Goal: Task Accomplishment & Management: Use online tool/utility

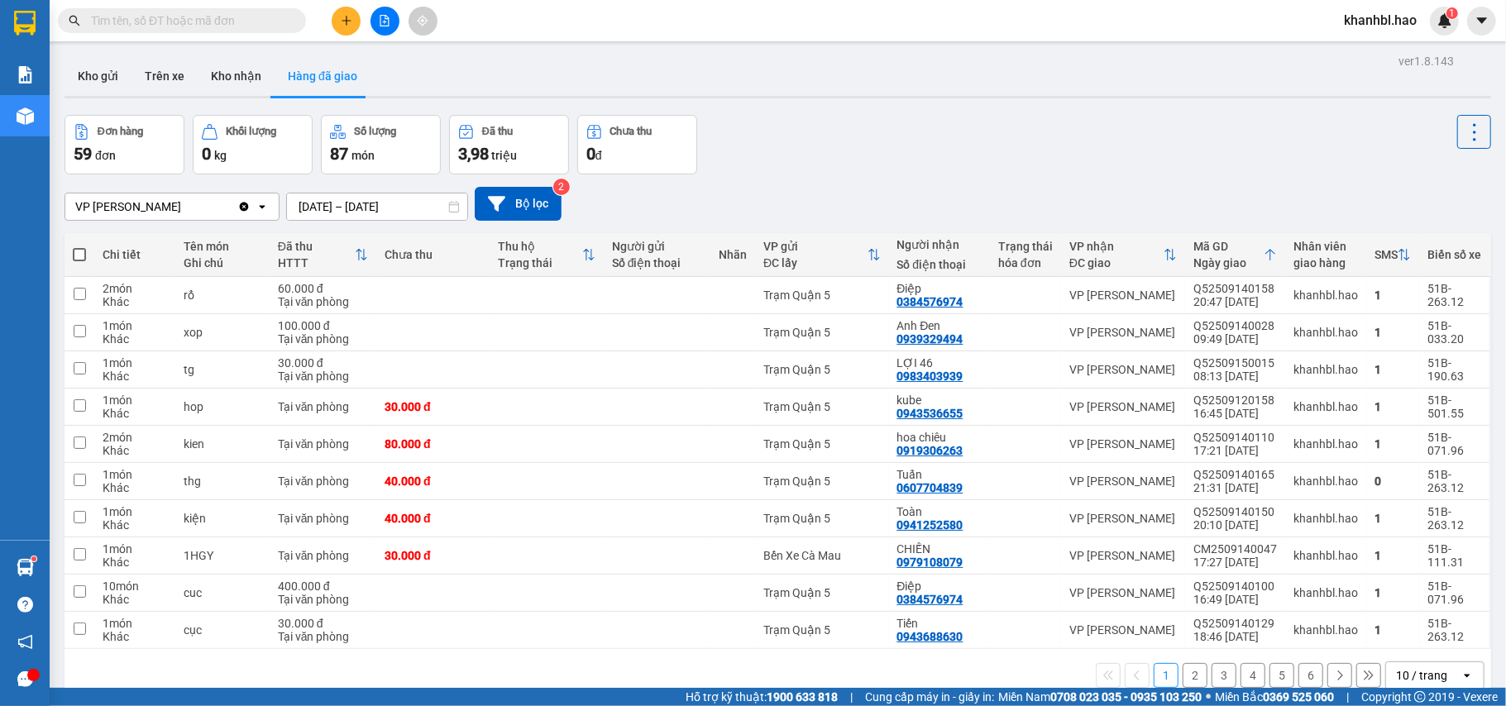
click at [144, 22] on input "text" at bounding box center [188, 21] width 195 height 18
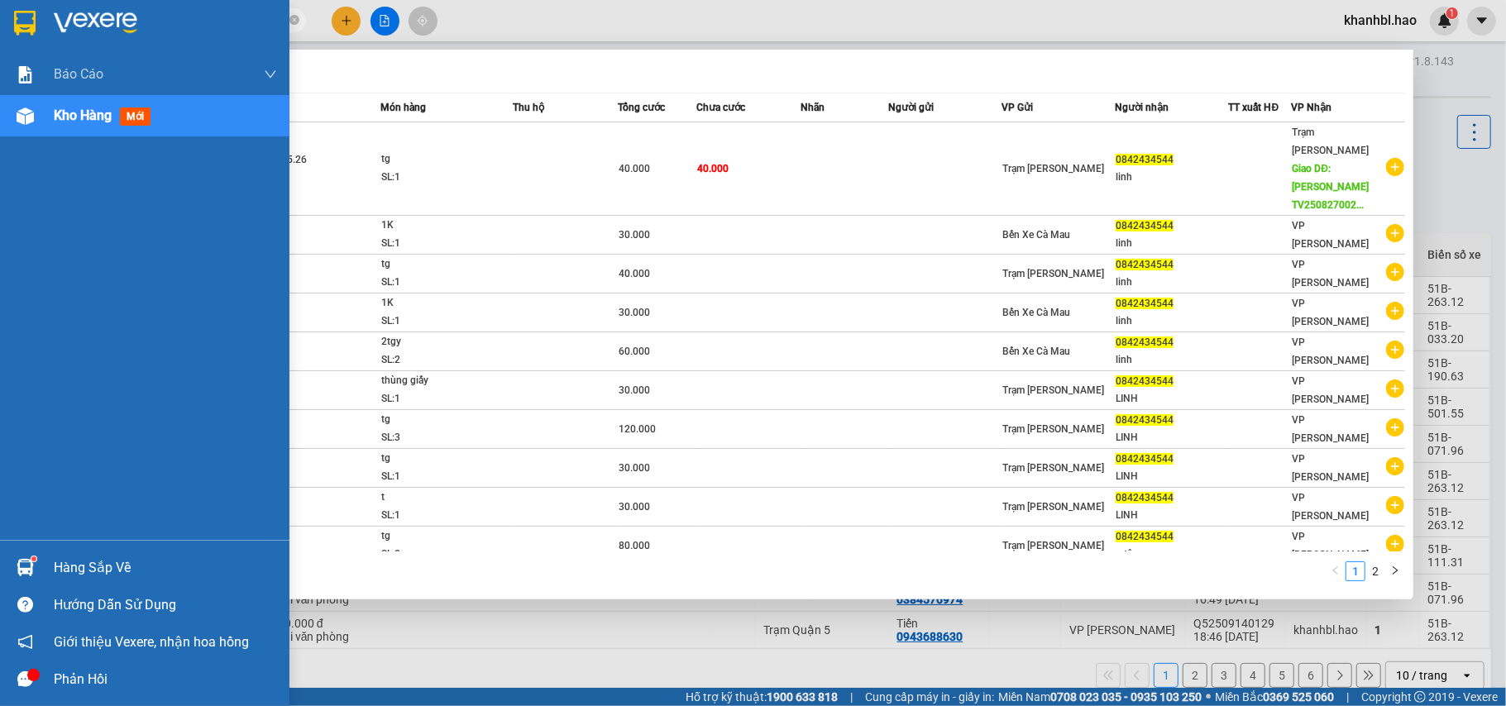
type input "0842434544"
drag, startPoint x: 58, startPoint y: 14, endPoint x: 17, endPoint y: 12, distance: 41.4
click at [55, 13] on img at bounding box center [96, 23] width 84 height 25
click at [47, 13] on div at bounding box center [145, 27] width 290 height 54
click at [17, 12] on img at bounding box center [25, 23] width 22 height 25
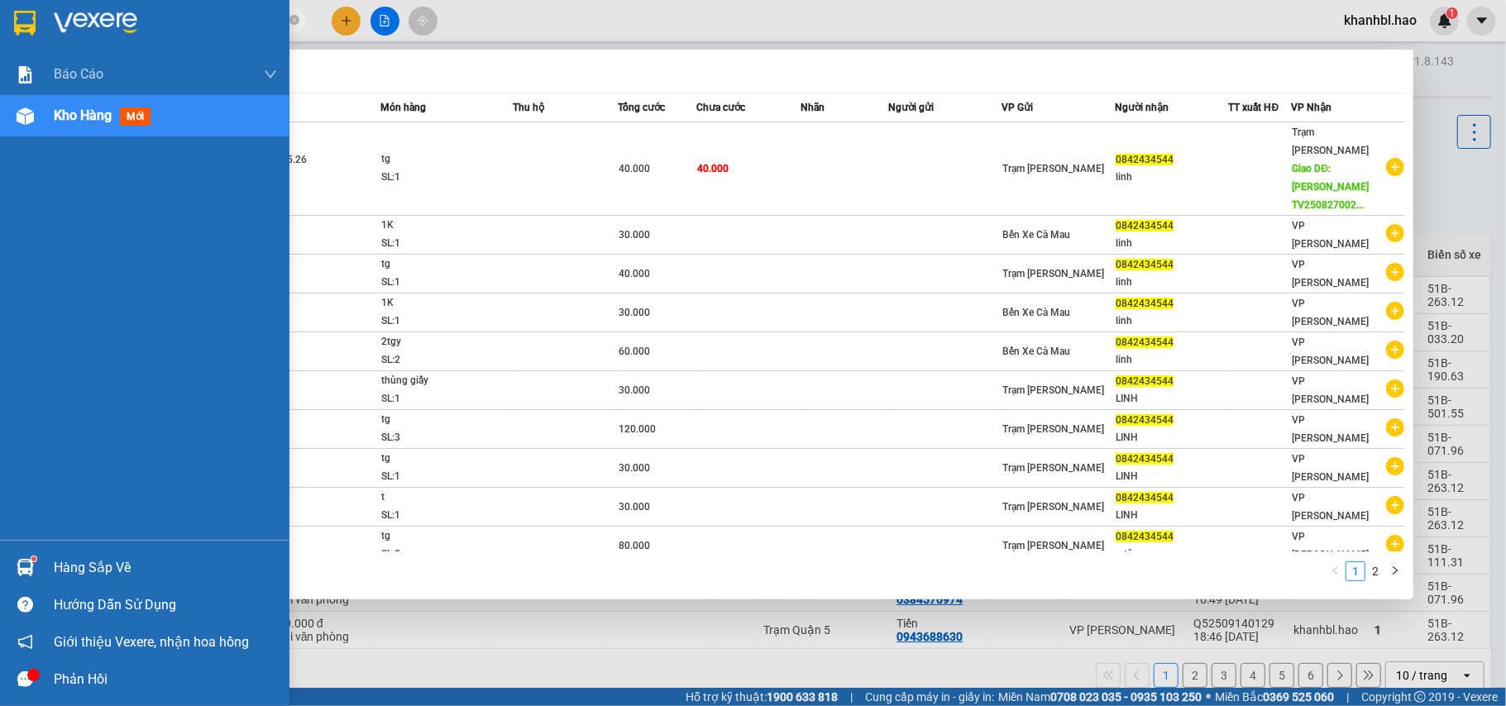
click at [17, 12] on img at bounding box center [25, 23] width 22 height 25
click at [3, 13] on div at bounding box center [145, 27] width 290 height 54
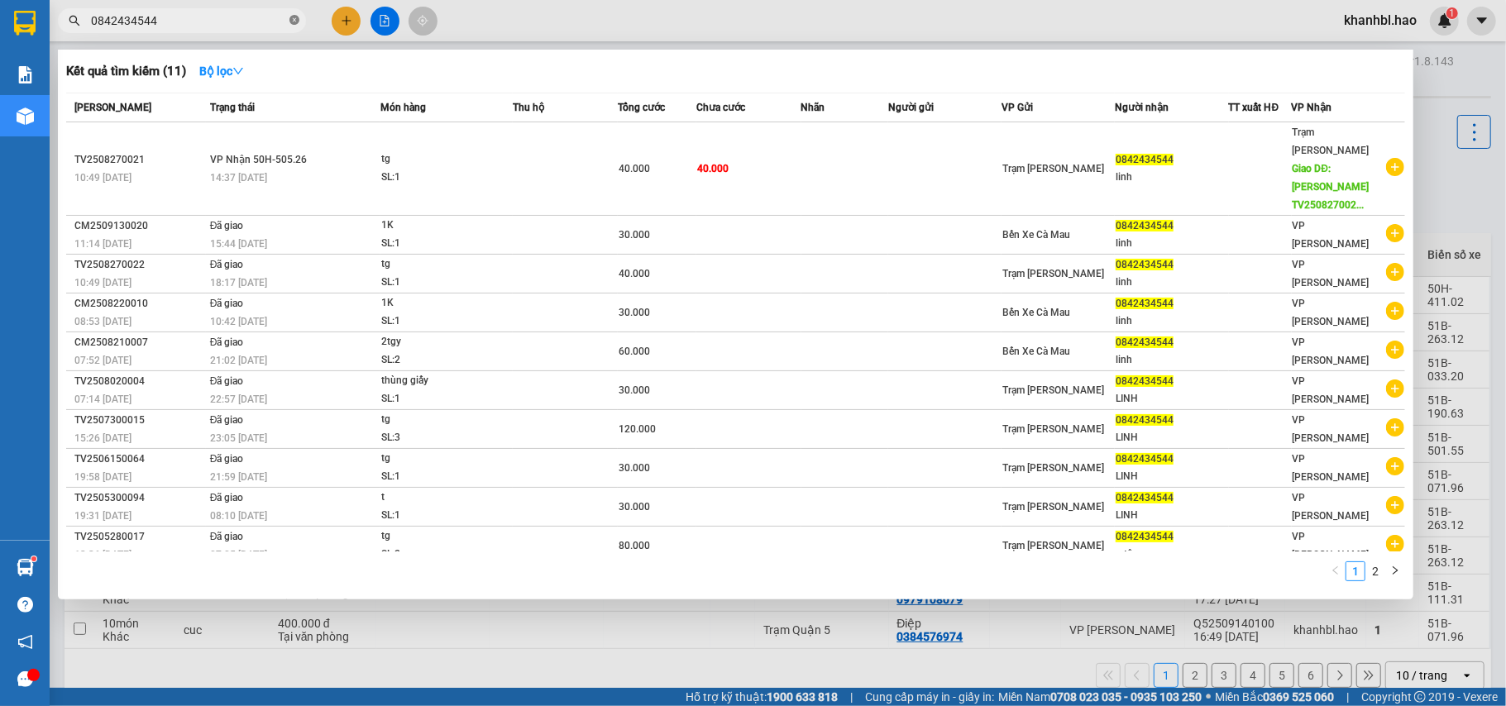
click at [290, 22] on icon "close-circle" at bounding box center [295, 20] width 10 height 10
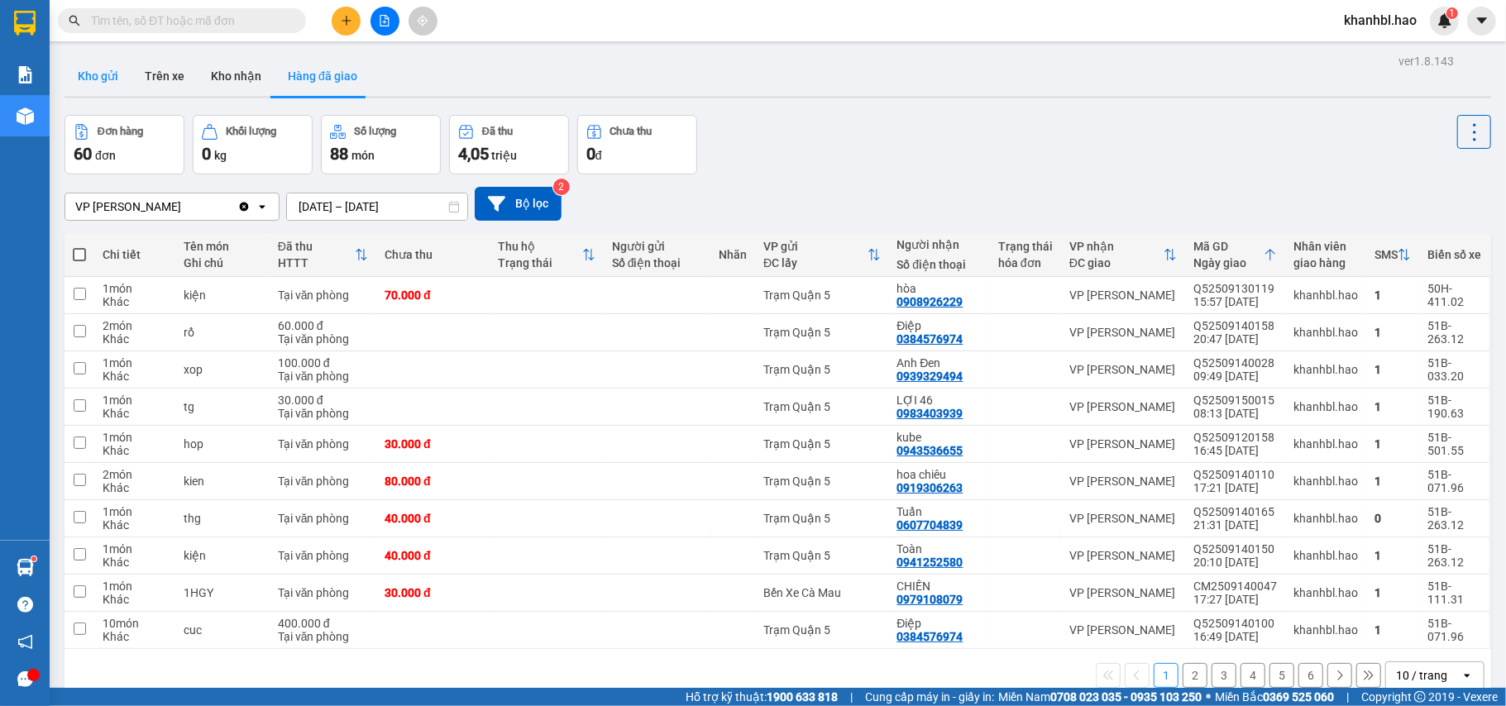
click at [79, 67] on button "Kho gửi" at bounding box center [98, 76] width 67 height 40
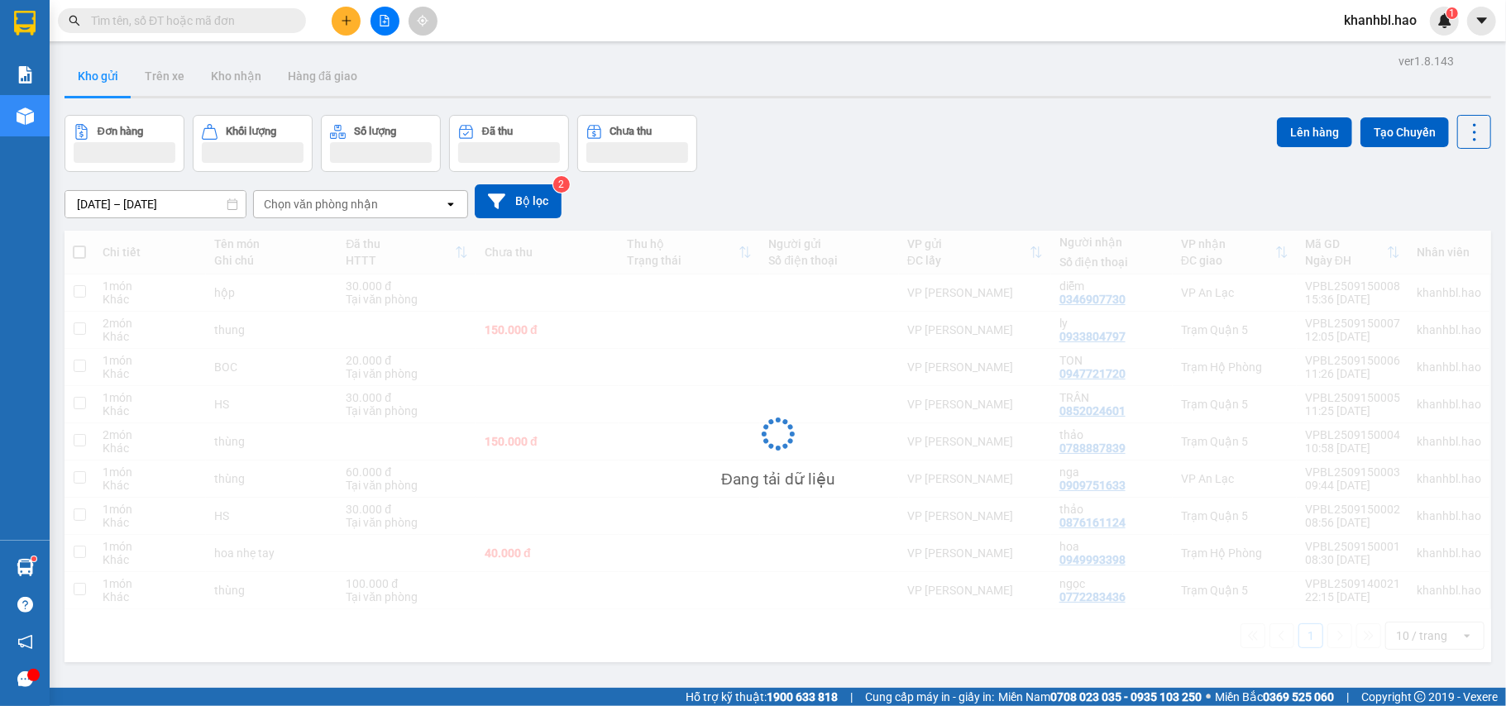
click at [79, 67] on button "Kho gửi" at bounding box center [98, 76] width 67 height 40
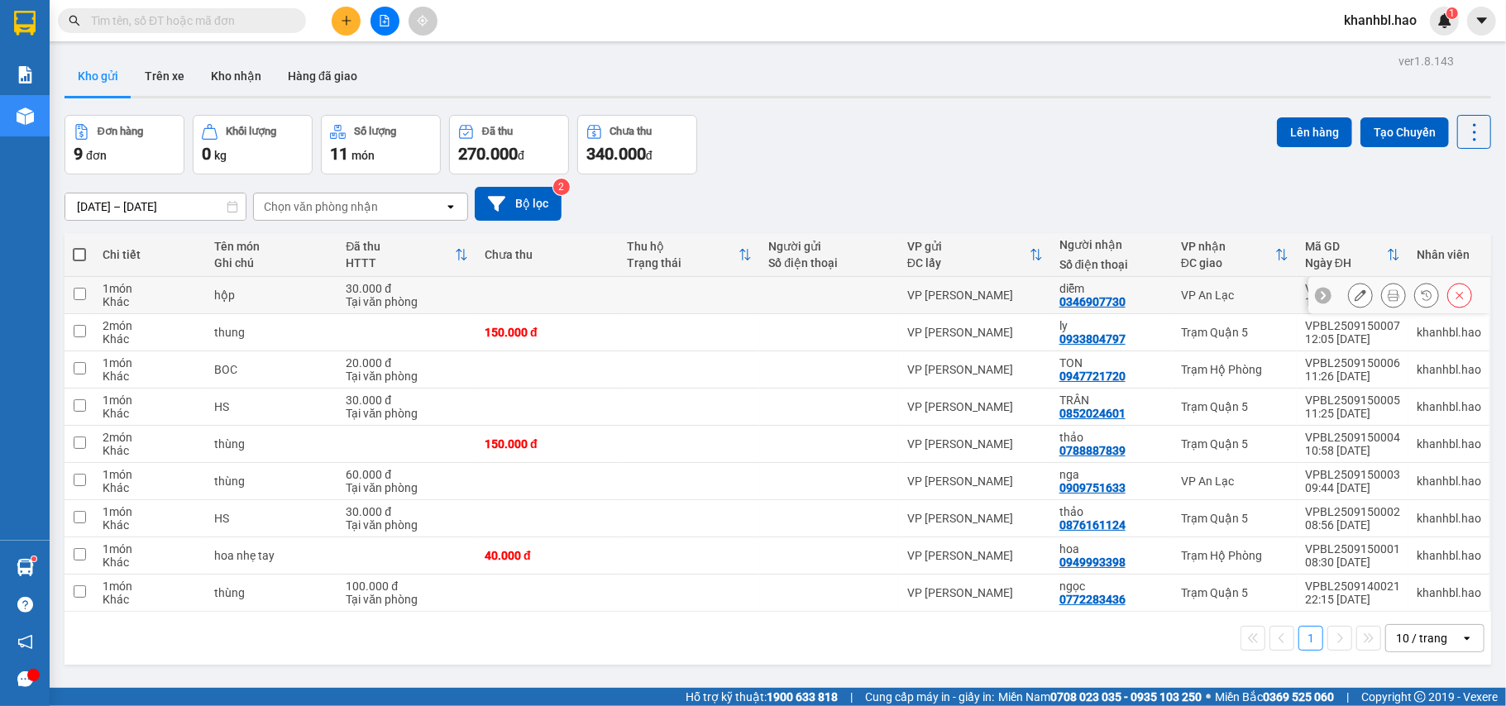
click at [1349, 290] on button at bounding box center [1360, 295] width 23 height 29
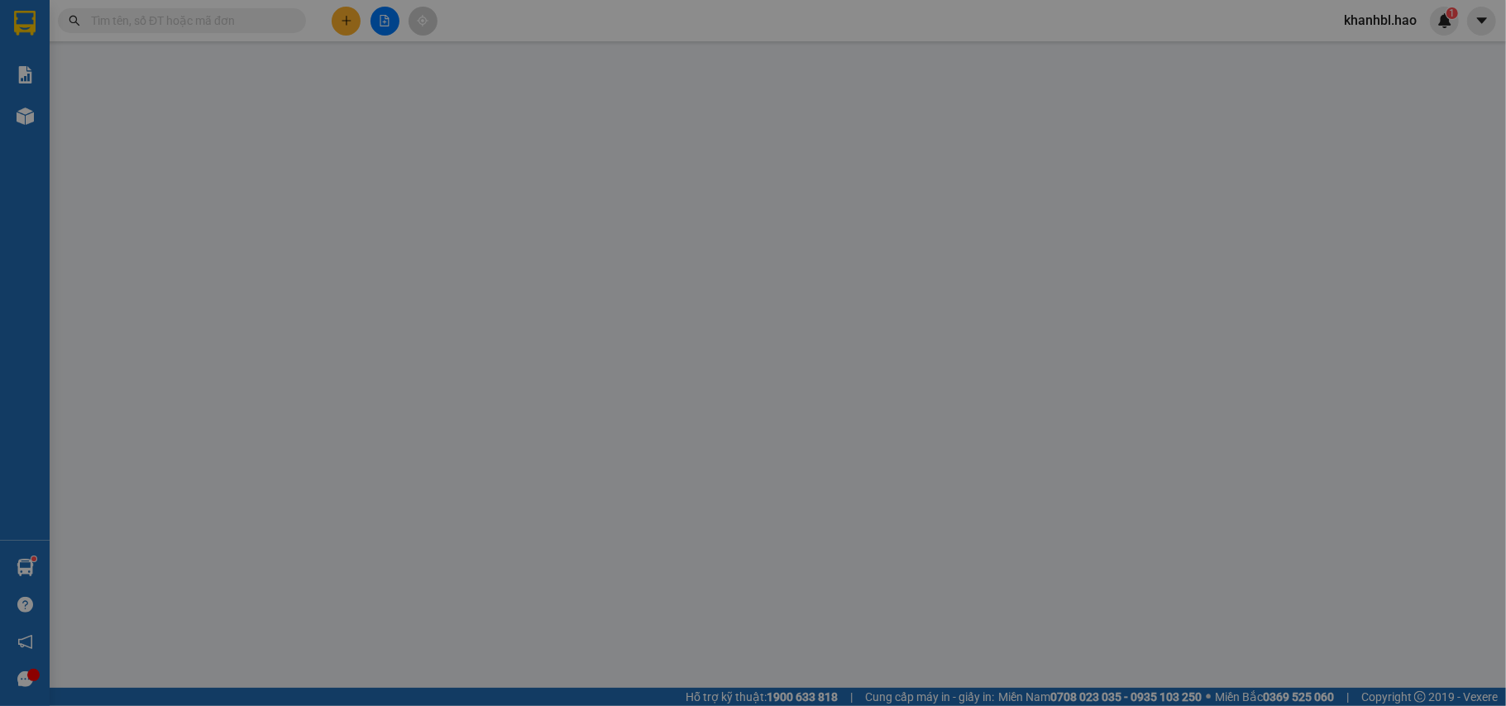
type input "0346907730"
type input "diễm"
type input "30.000"
type input "0"
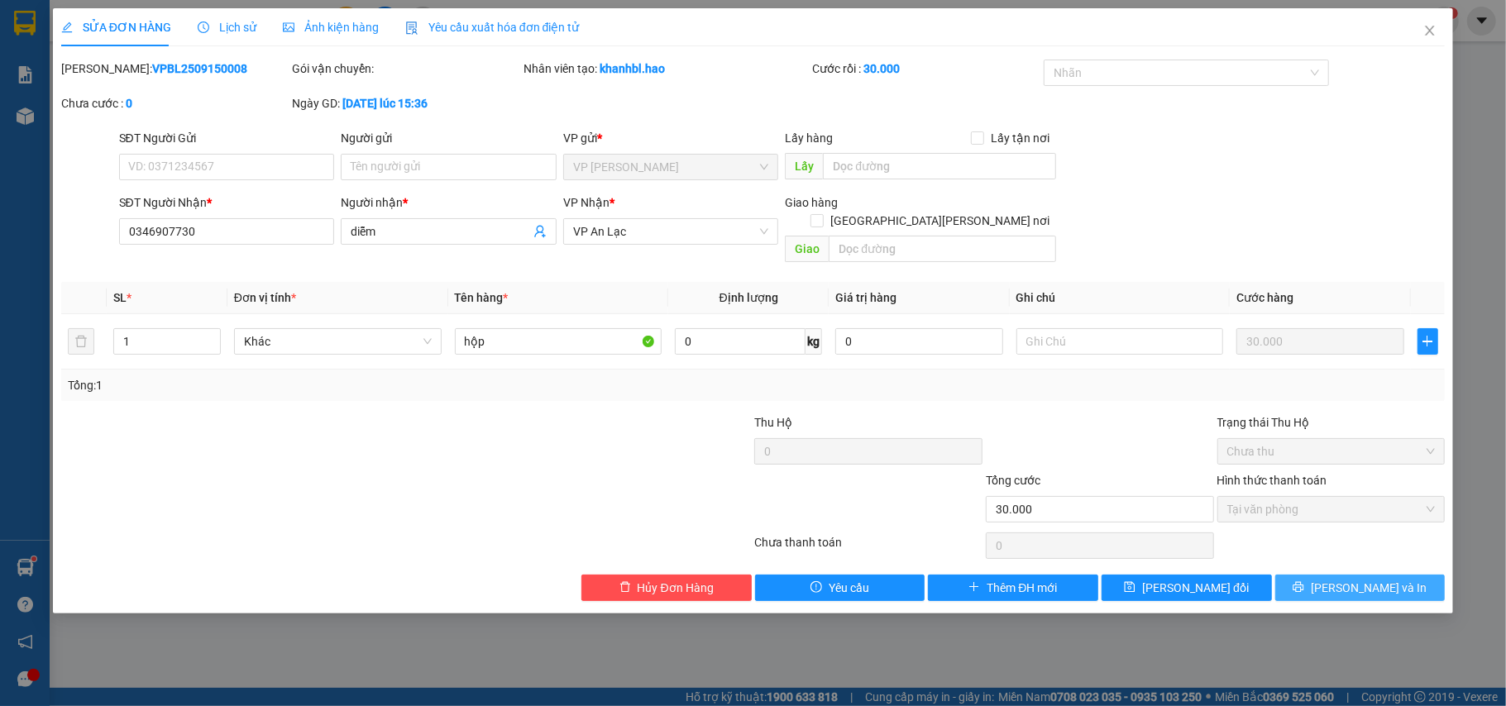
click at [1371, 579] on span "[PERSON_NAME] và In" at bounding box center [1369, 588] width 116 height 18
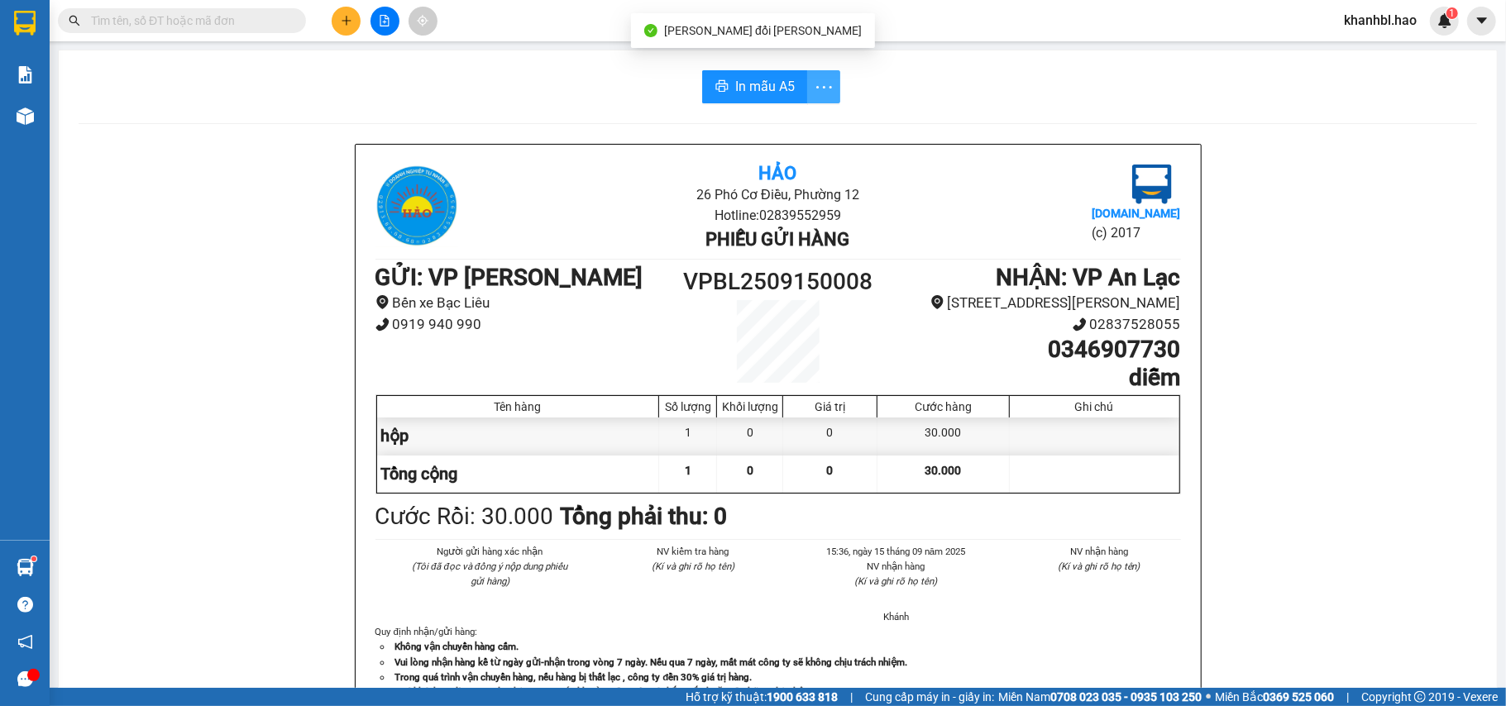
drag, startPoint x: 801, startPoint y: 84, endPoint x: 812, endPoint y: 86, distance: 11.8
click at [808, 86] on span "more" at bounding box center [823, 87] width 31 height 21
drag, startPoint x: 801, startPoint y: 129, endPoint x: 789, endPoint y: 124, distance: 12.6
click at [801, 130] on div "In mẫu A5 theo số lượng (1)" at bounding box center [751, 123] width 143 height 18
click at [772, 84] on span "In mẫu A5" at bounding box center [765, 86] width 60 height 21
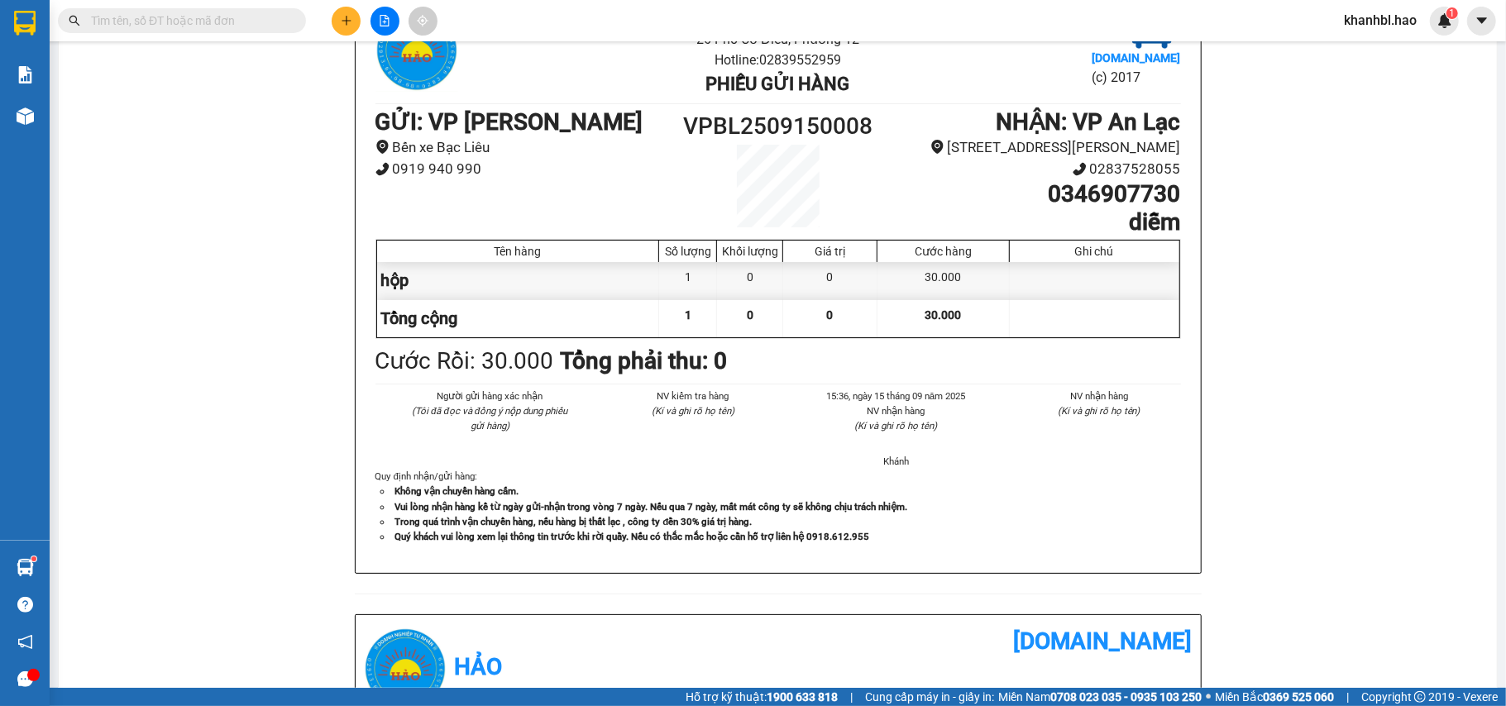
scroll to position [441, 0]
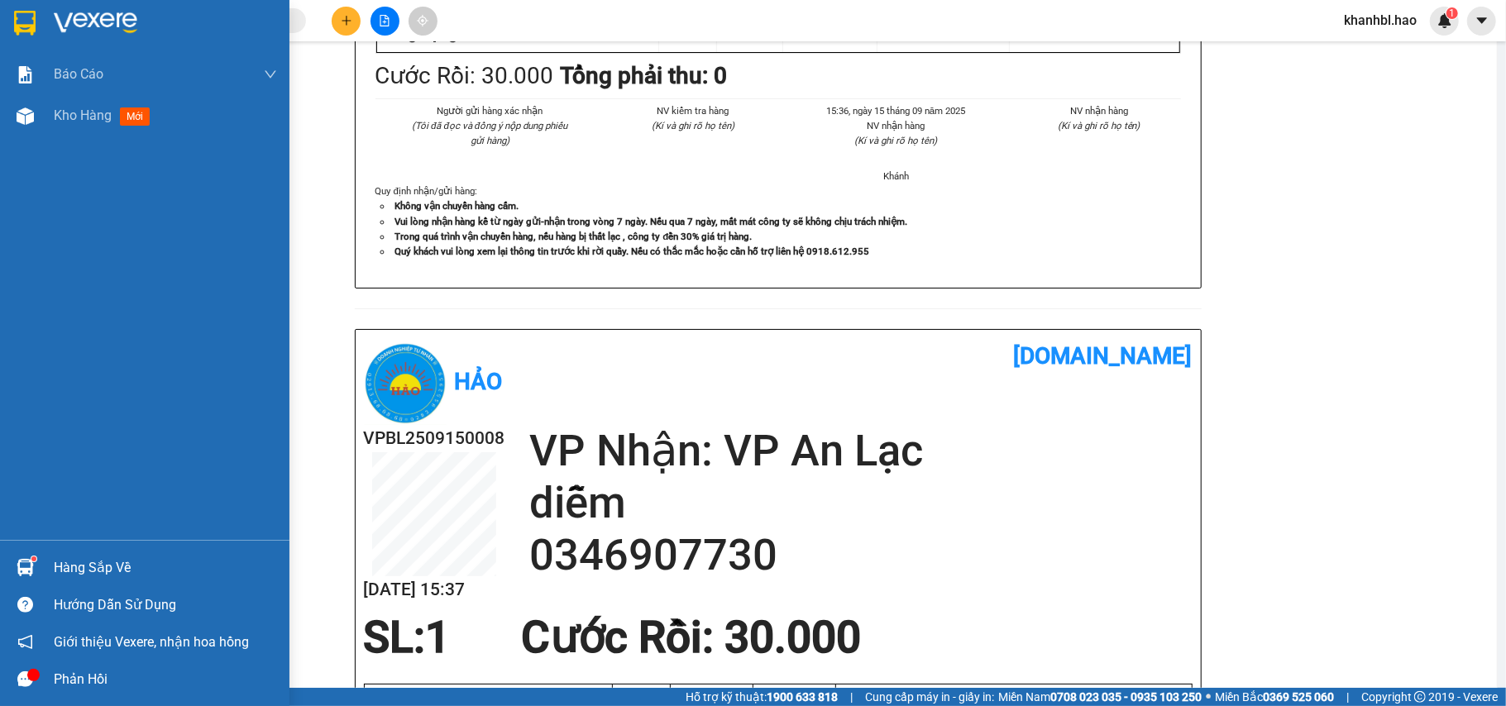
click at [20, 20] on img at bounding box center [25, 23] width 22 height 25
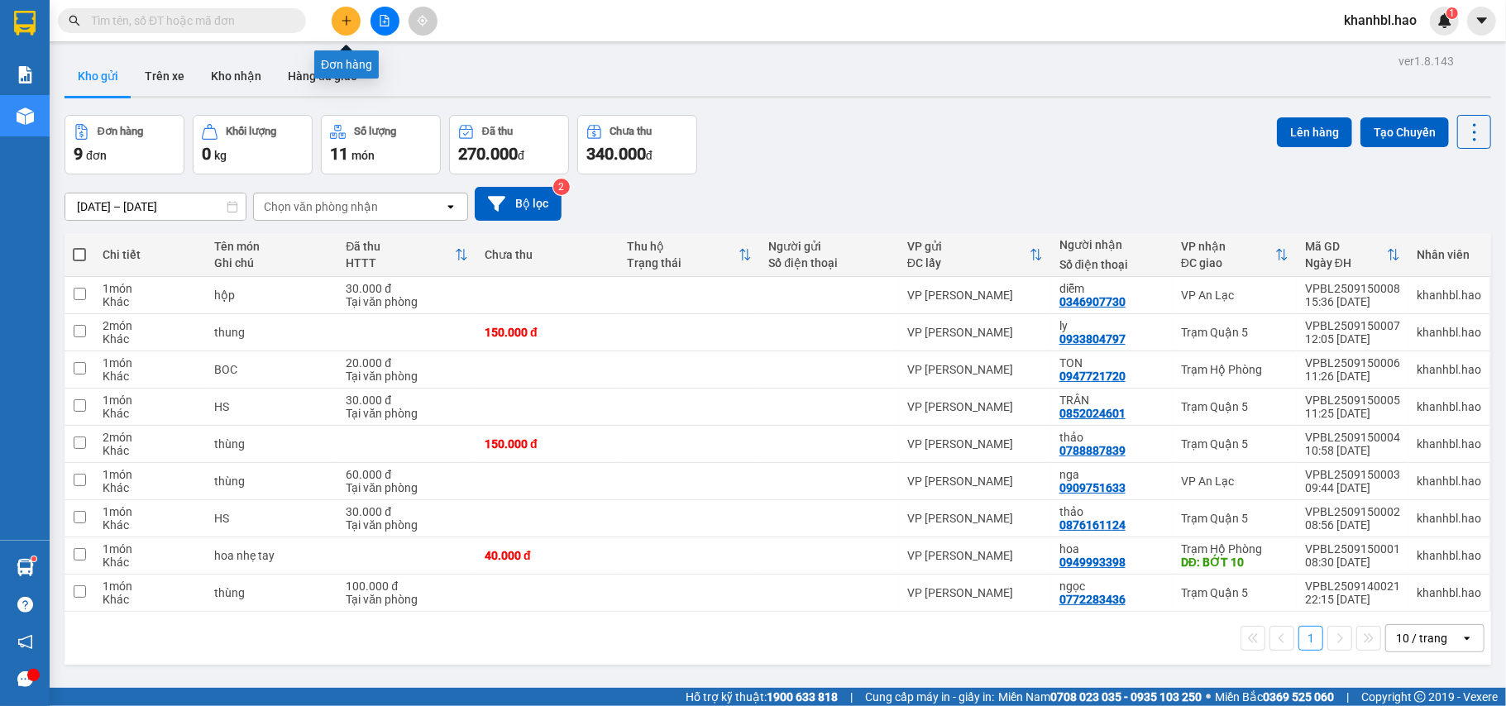
click at [329, 17] on div at bounding box center [385, 21] width 124 height 29
click at [341, 18] on icon "plus" at bounding box center [347, 21] width 12 height 12
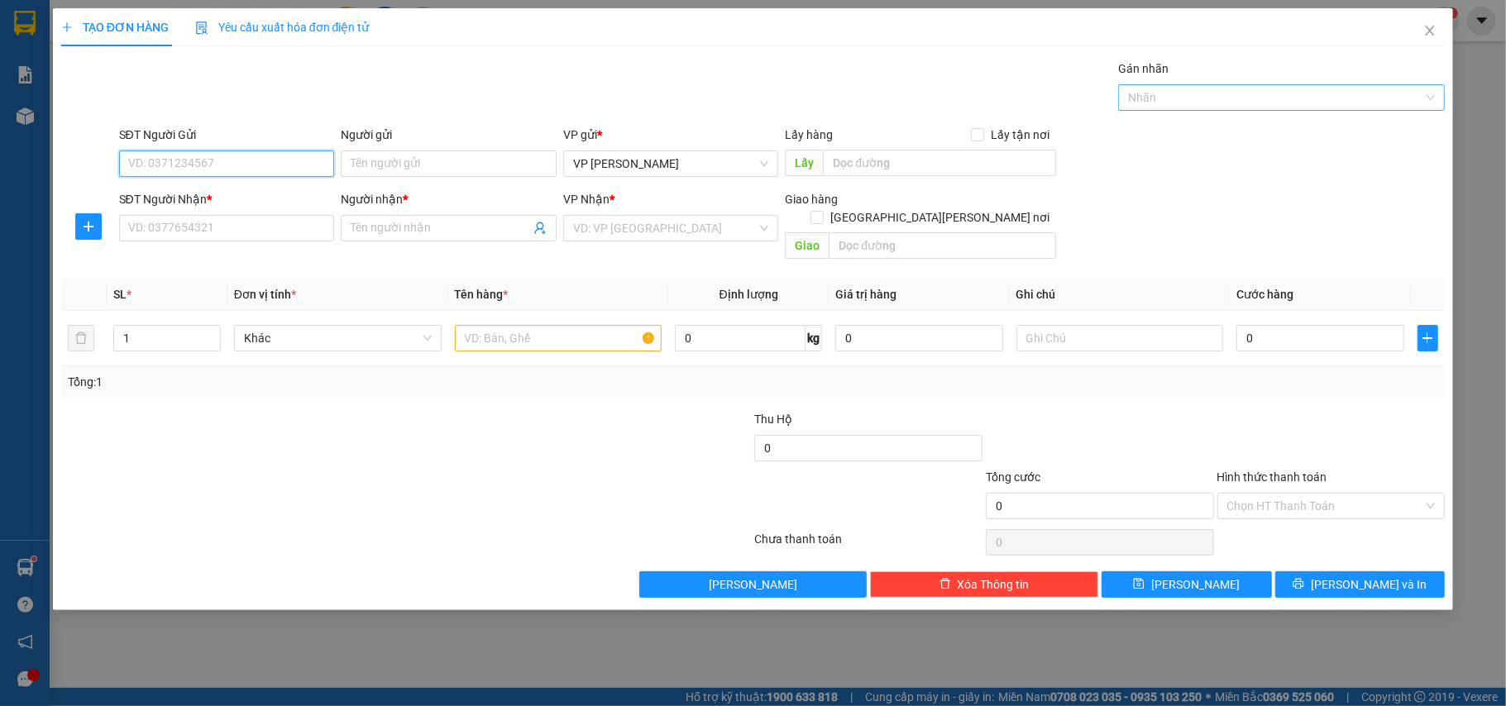
click at [1271, 88] on div at bounding box center [1273, 98] width 302 height 20
click at [971, 80] on div "Gán nhãn Nhãn" at bounding box center [782, 89] width 1333 height 58
click at [620, 227] on input "search" at bounding box center [665, 228] width 184 height 25
click at [358, 373] on div "Tổng: 1" at bounding box center [325, 382] width 514 height 18
click at [91, 227] on icon "plus" at bounding box center [89, 226] width 10 height 1
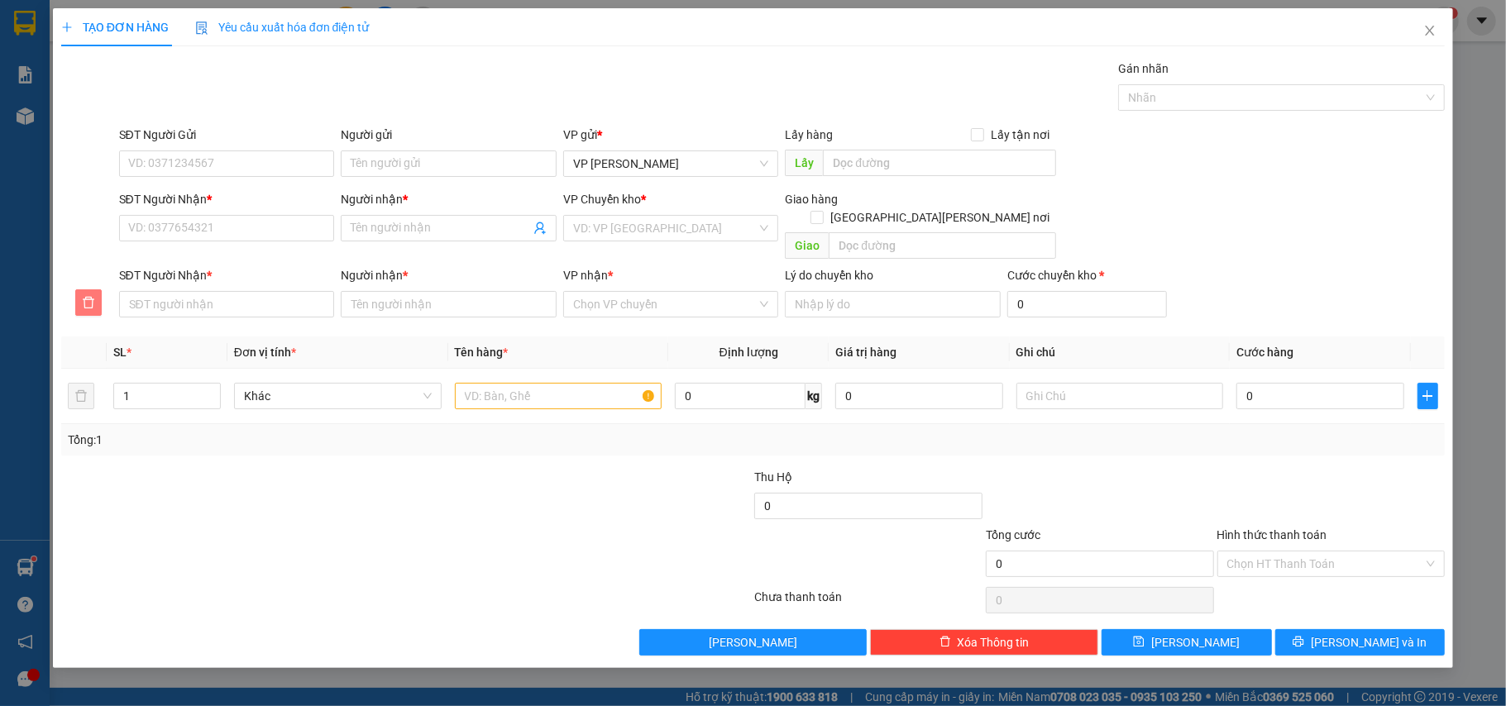
click at [91, 296] on icon "delete" at bounding box center [88, 302] width 13 height 13
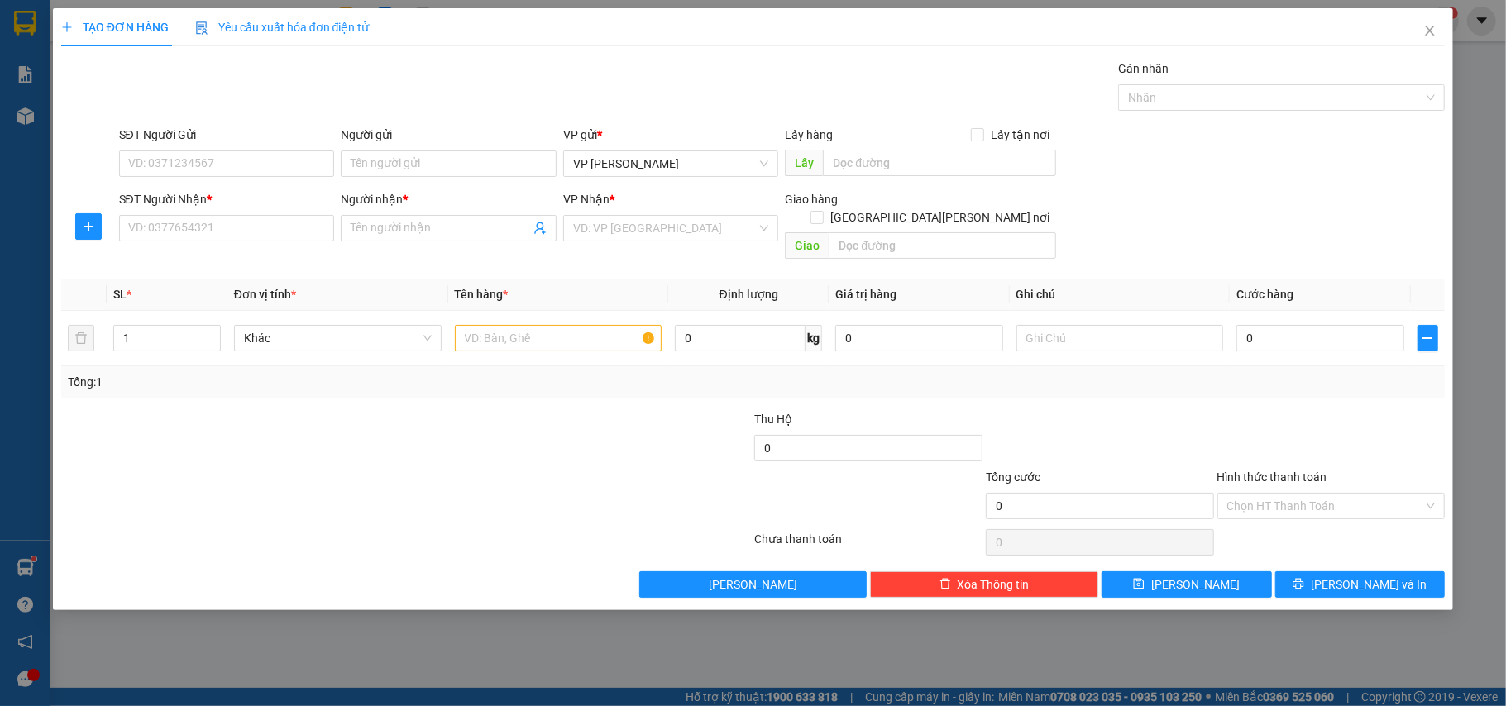
click at [243, 23] on span "Yêu cầu xuất hóa đơn điện tử" at bounding box center [282, 27] width 175 height 13
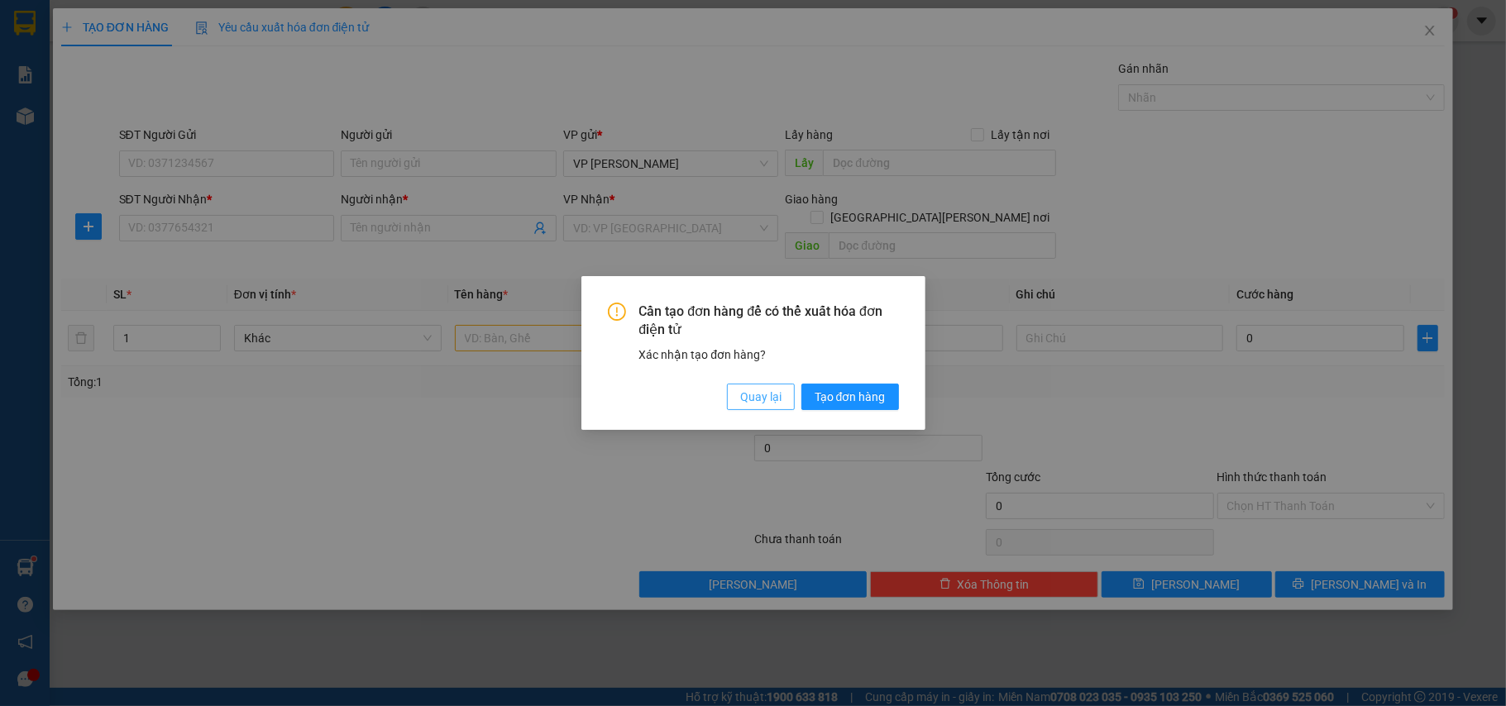
click at [762, 401] on span "Quay lại" at bounding box center [760, 397] width 41 height 18
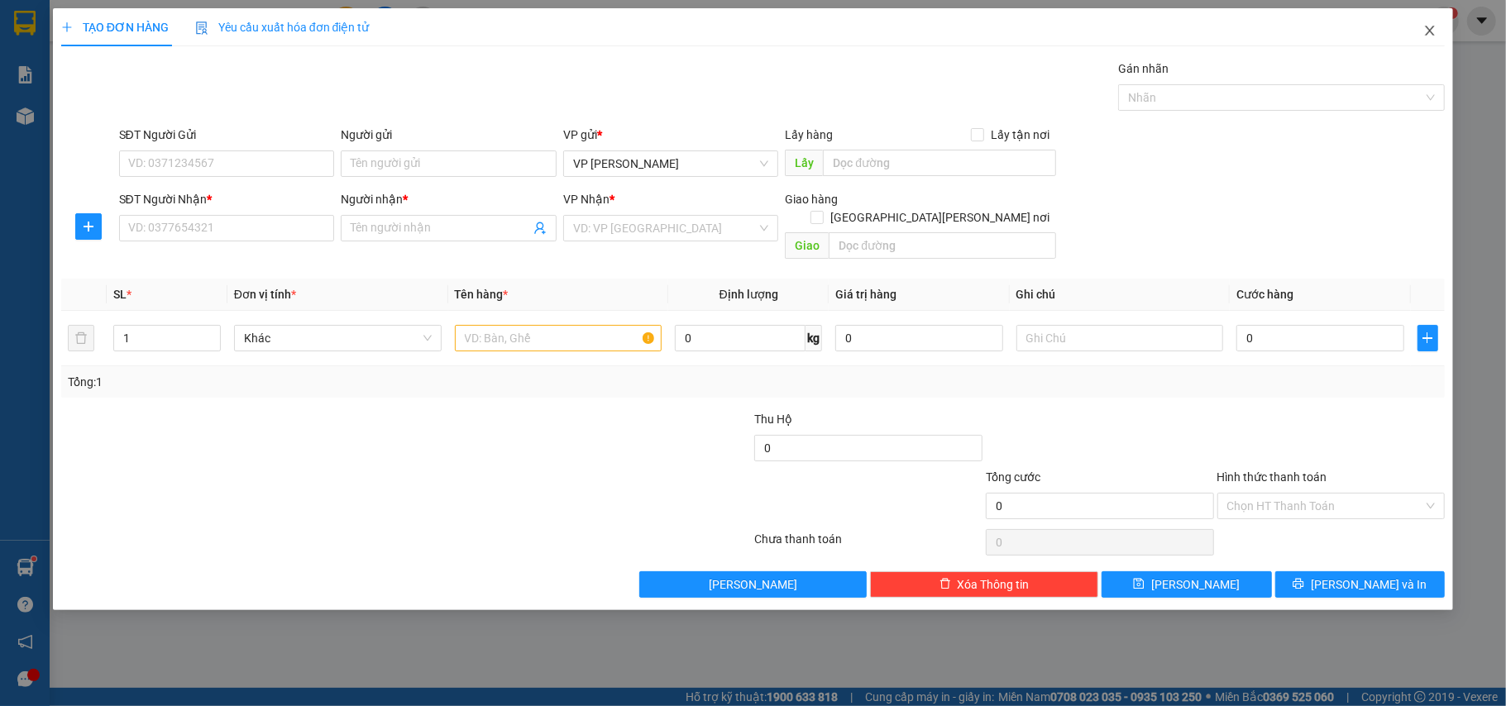
click at [1430, 30] on icon "close" at bounding box center [1430, 30] width 13 height 13
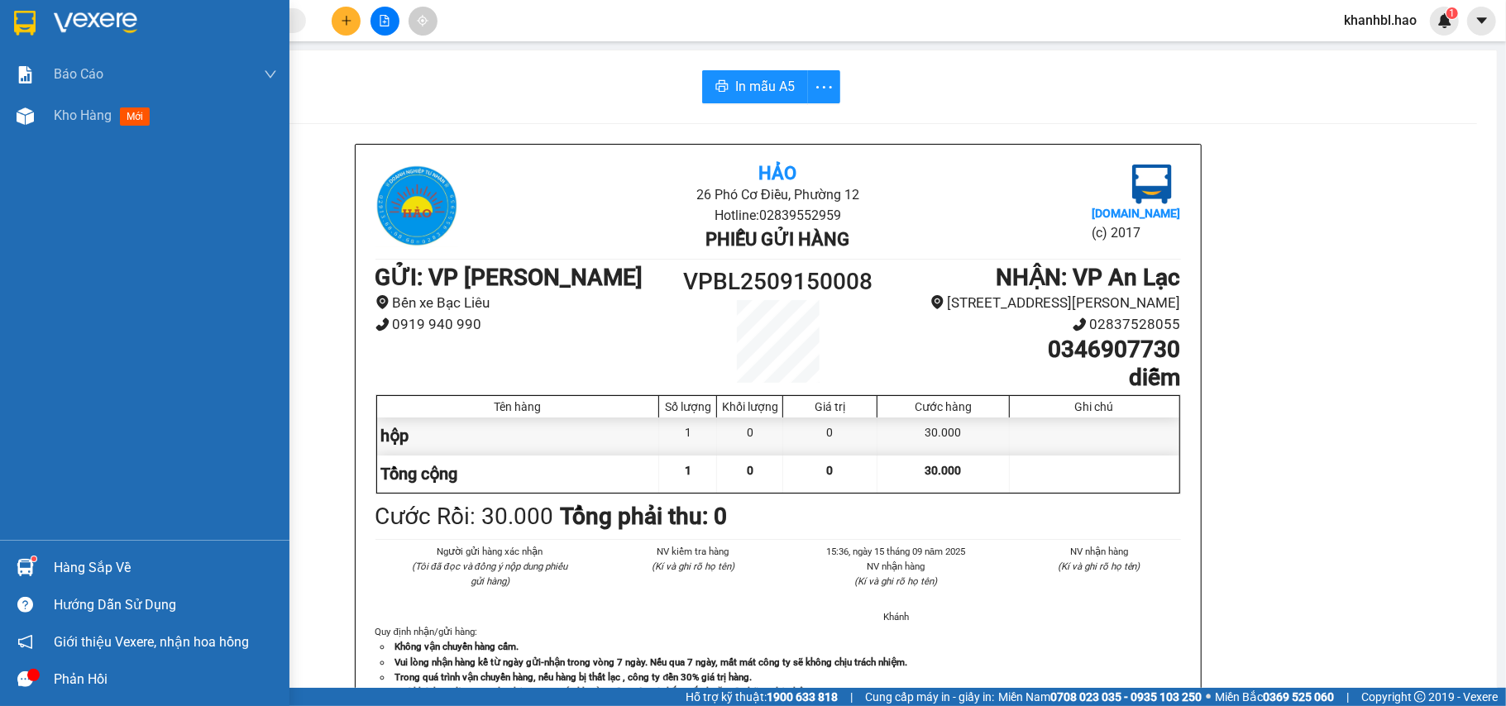
click at [24, 17] on img at bounding box center [25, 23] width 22 height 25
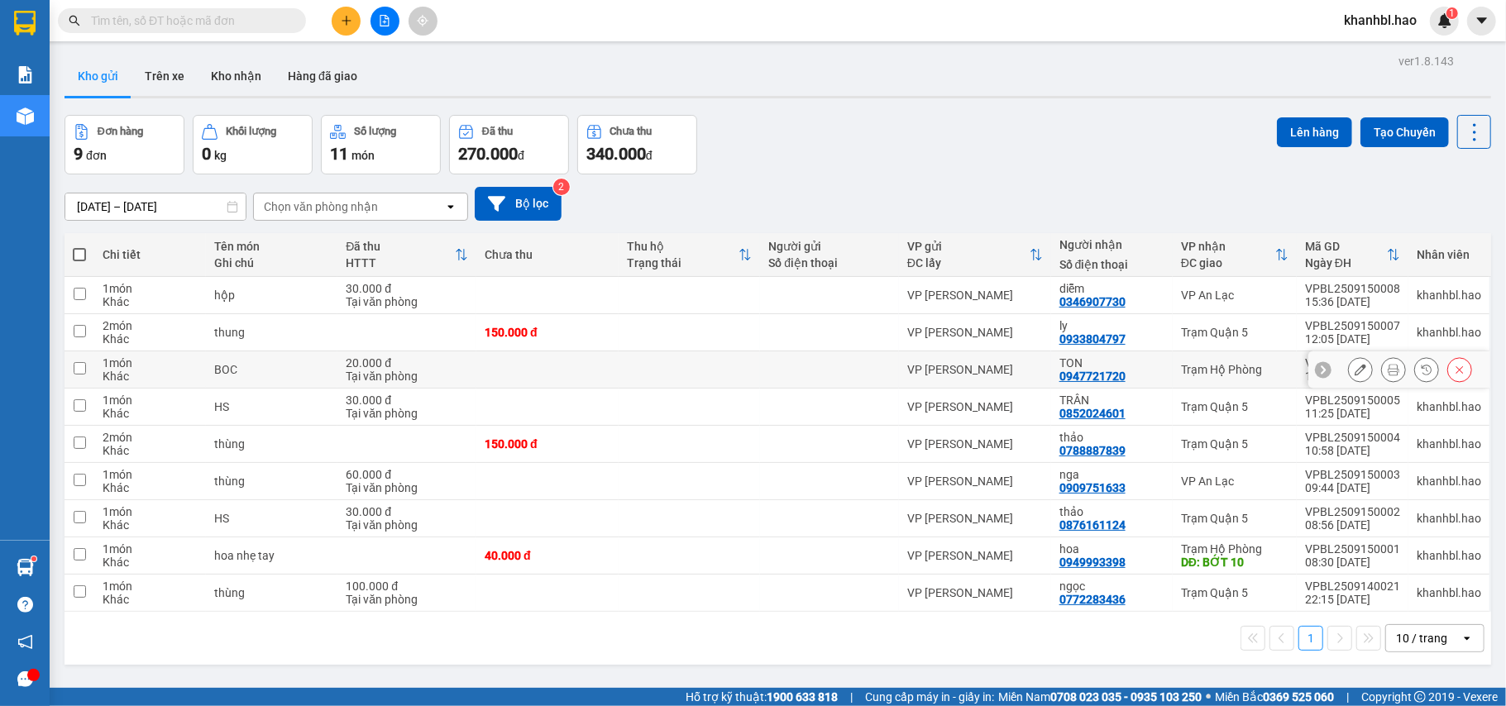
click at [1115, 371] on div "0947721720" at bounding box center [1093, 376] width 66 height 13
click at [1142, 371] on div "TON 0947721720" at bounding box center [1112, 370] width 105 height 26
checkbox input "true"
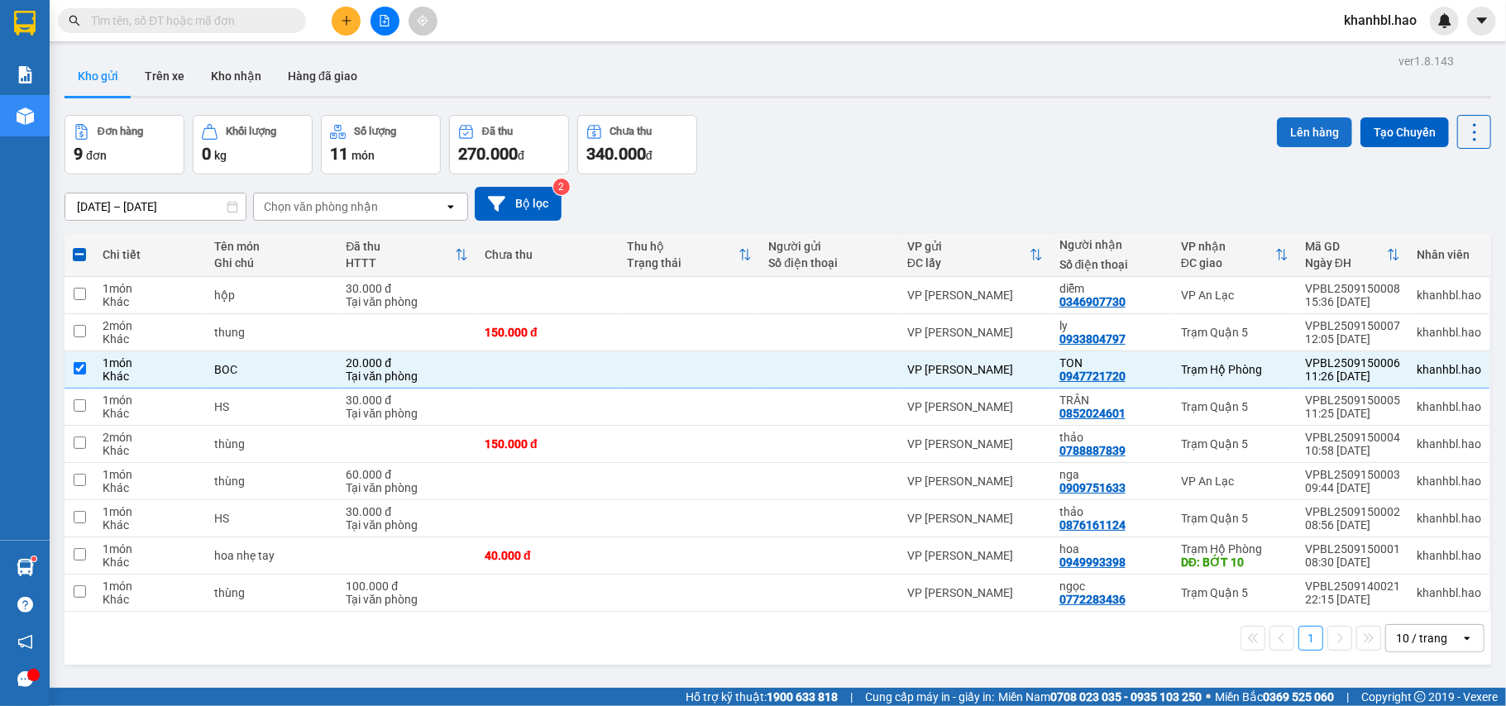
click at [1282, 129] on button "Lên hàng" at bounding box center [1314, 132] width 75 height 30
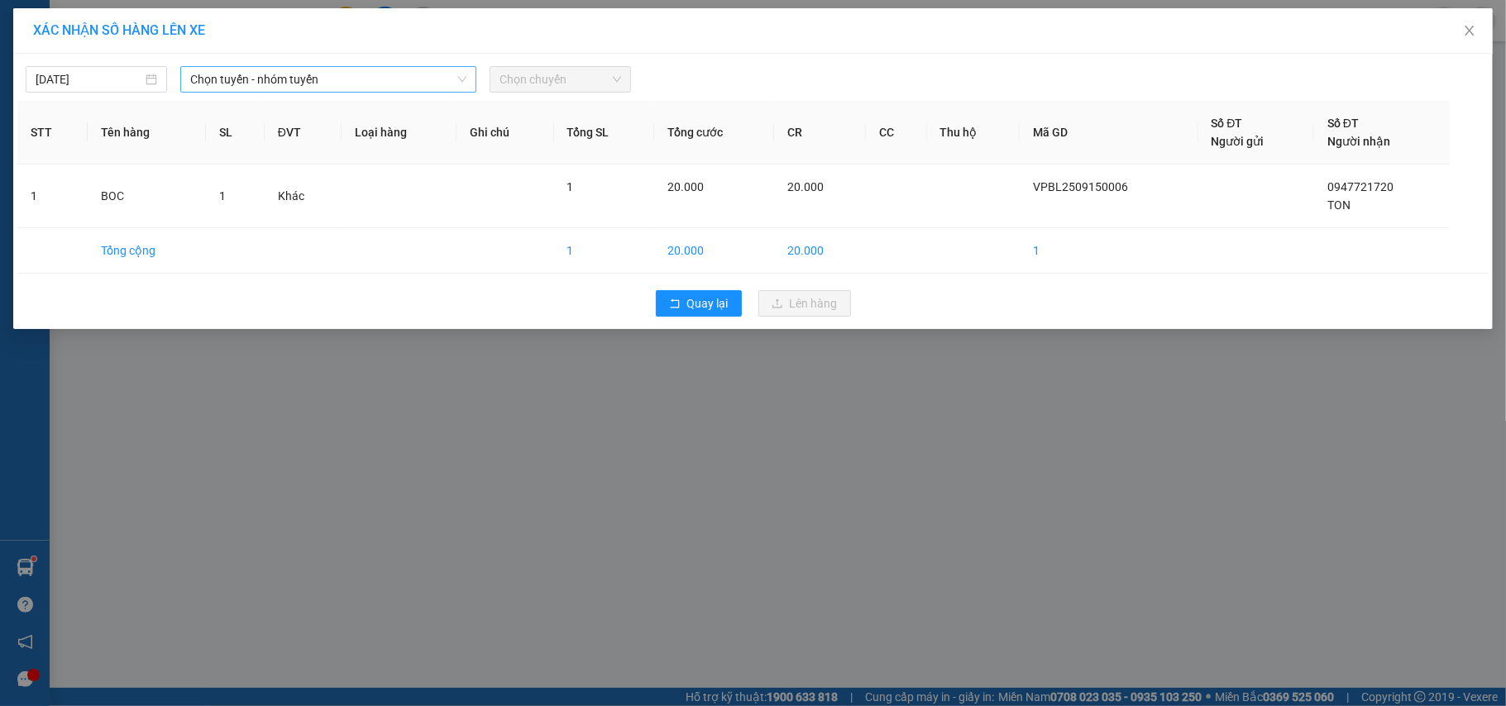
click at [414, 84] on span "Chọn tuyến - nhóm tuyến" at bounding box center [328, 79] width 276 height 25
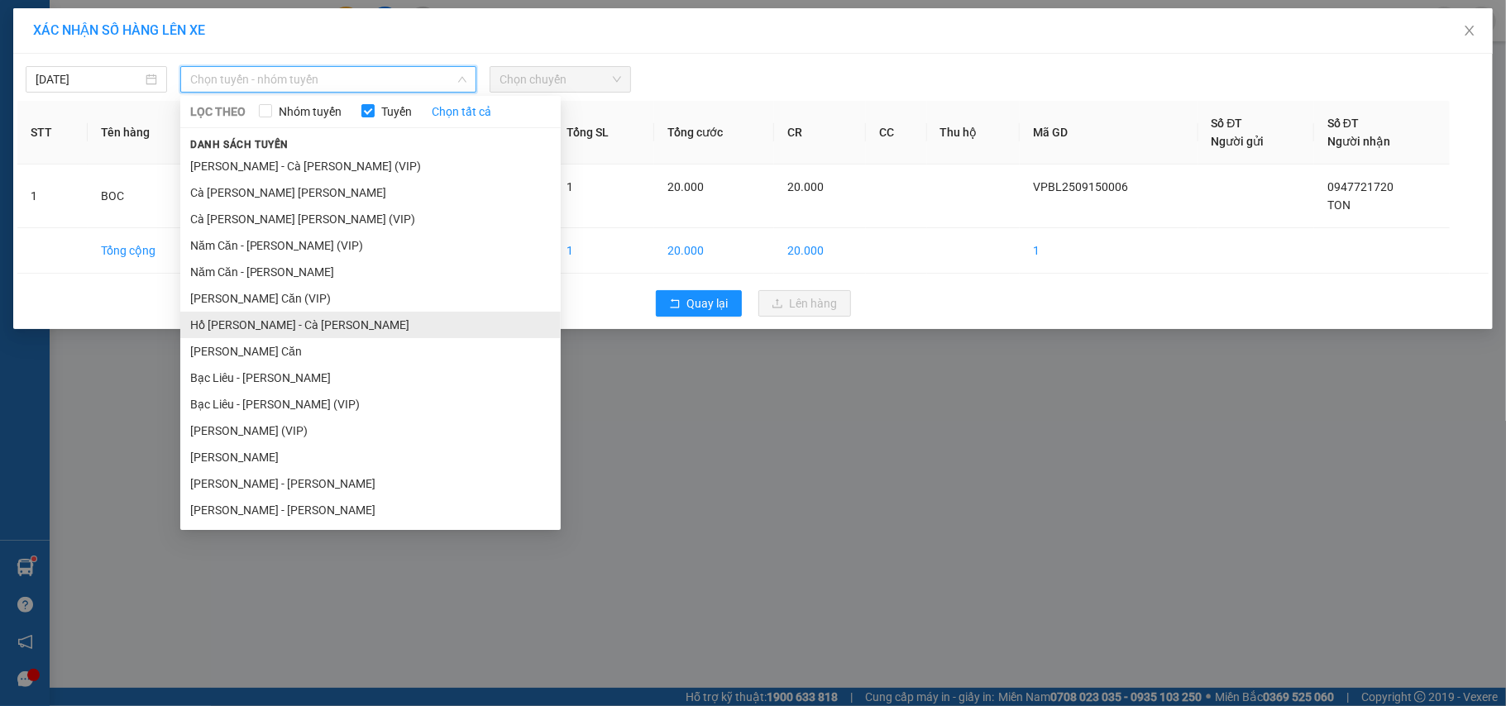
click at [315, 326] on li "Hồ [PERSON_NAME] - Cà [PERSON_NAME]" at bounding box center [370, 325] width 380 height 26
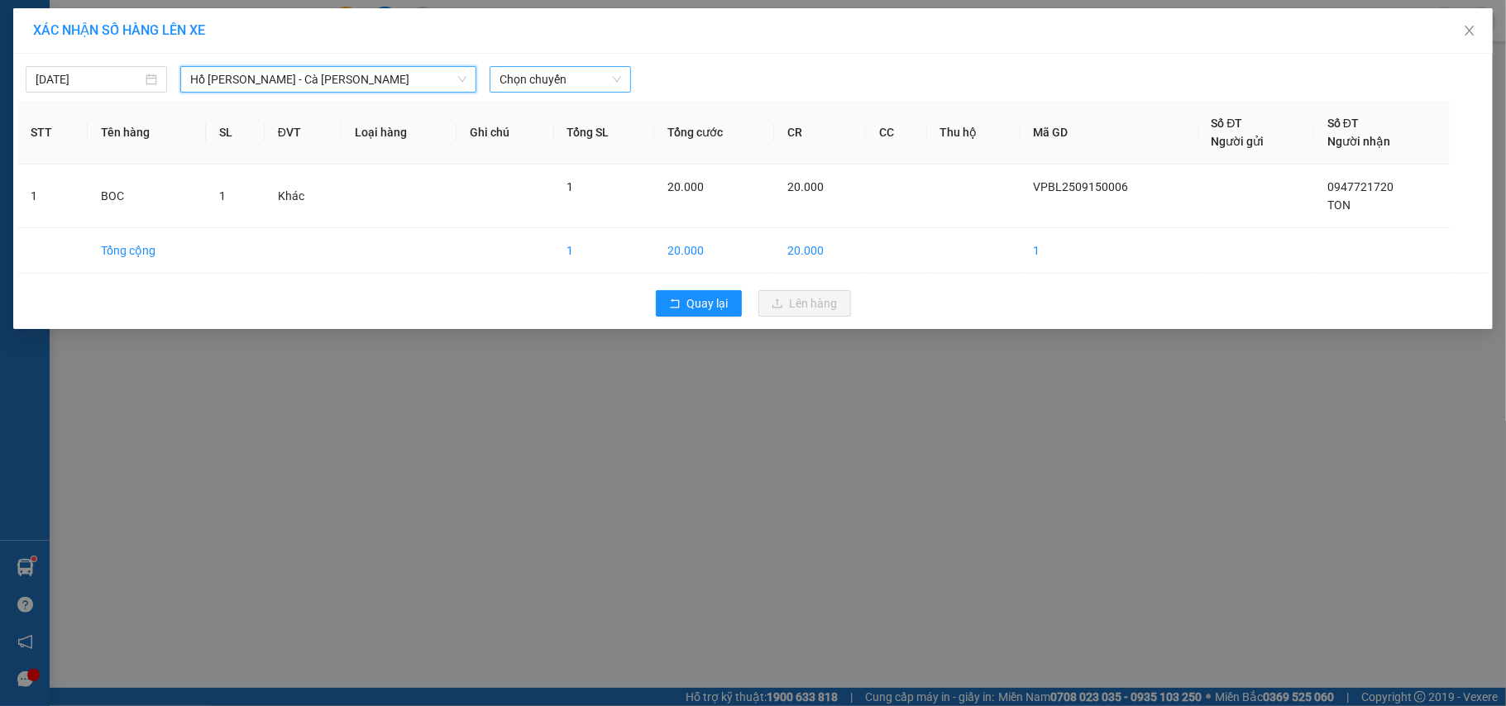
click at [592, 70] on span "Chọn chuyến" at bounding box center [561, 79] width 122 height 25
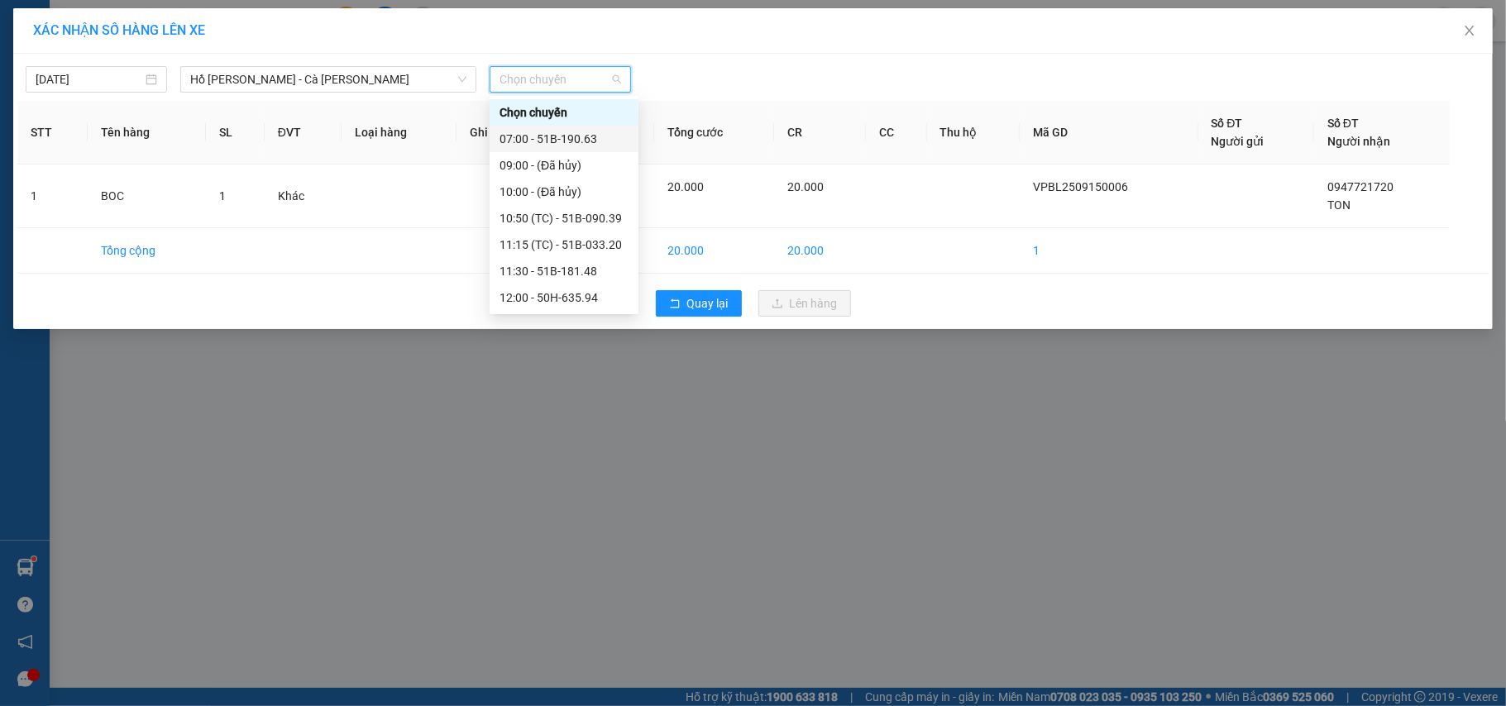
click at [557, 136] on div "07:00 - 51B-190.63" at bounding box center [564, 139] width 129 height 18
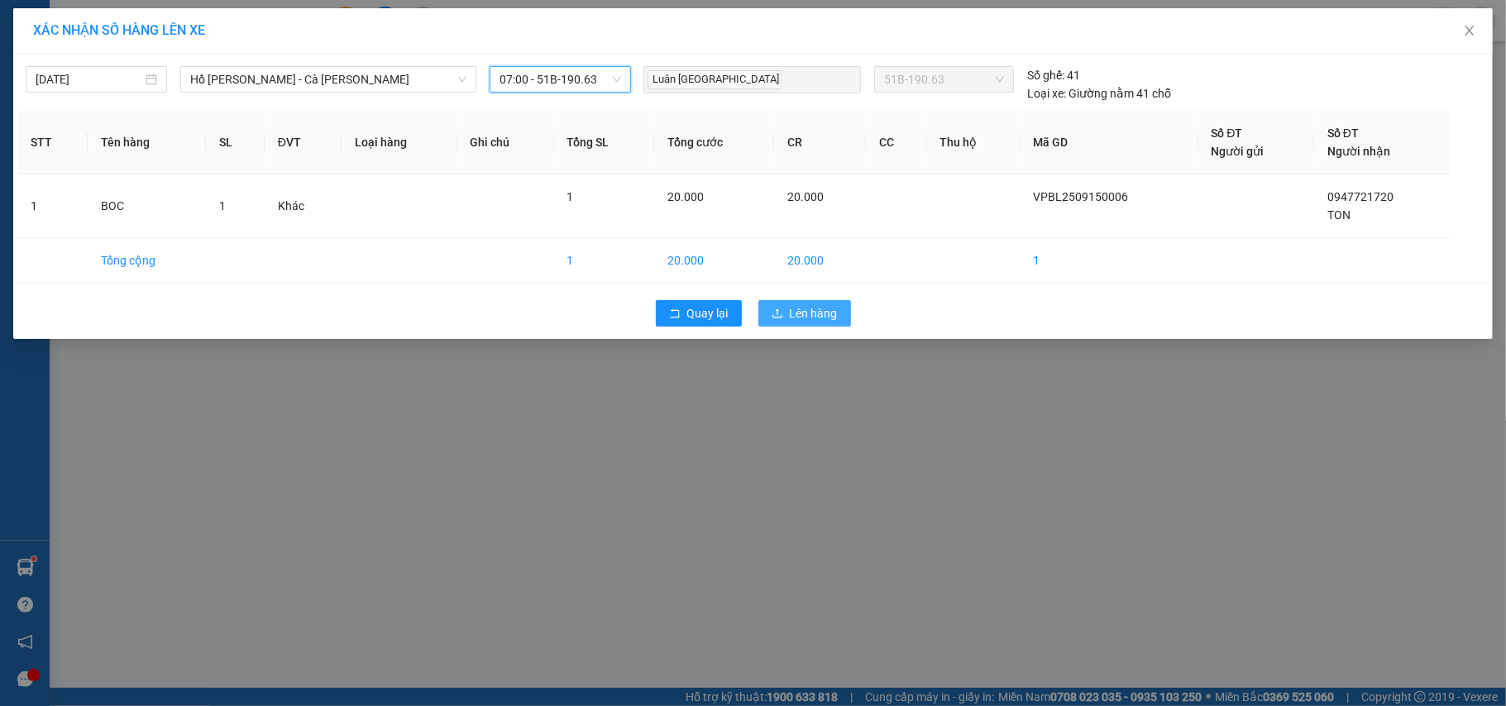
click at [802, 316] on span "Lên hàng" at bounding box center [814, 313] width 48 height 18
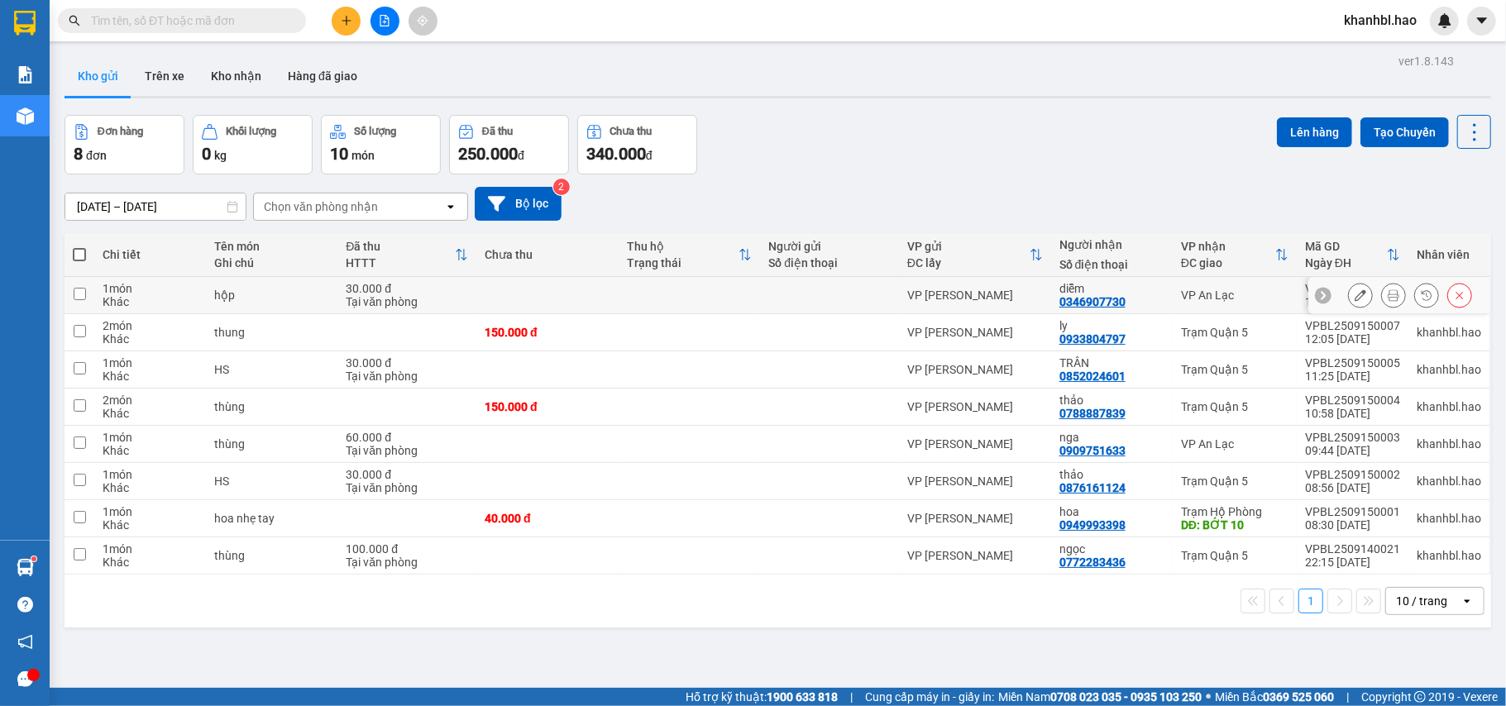
click at [1003, 288] on td "VP [PERSON_NAME]" at bounding box center [975, 295] width 152 height 37
checkbox input "true"
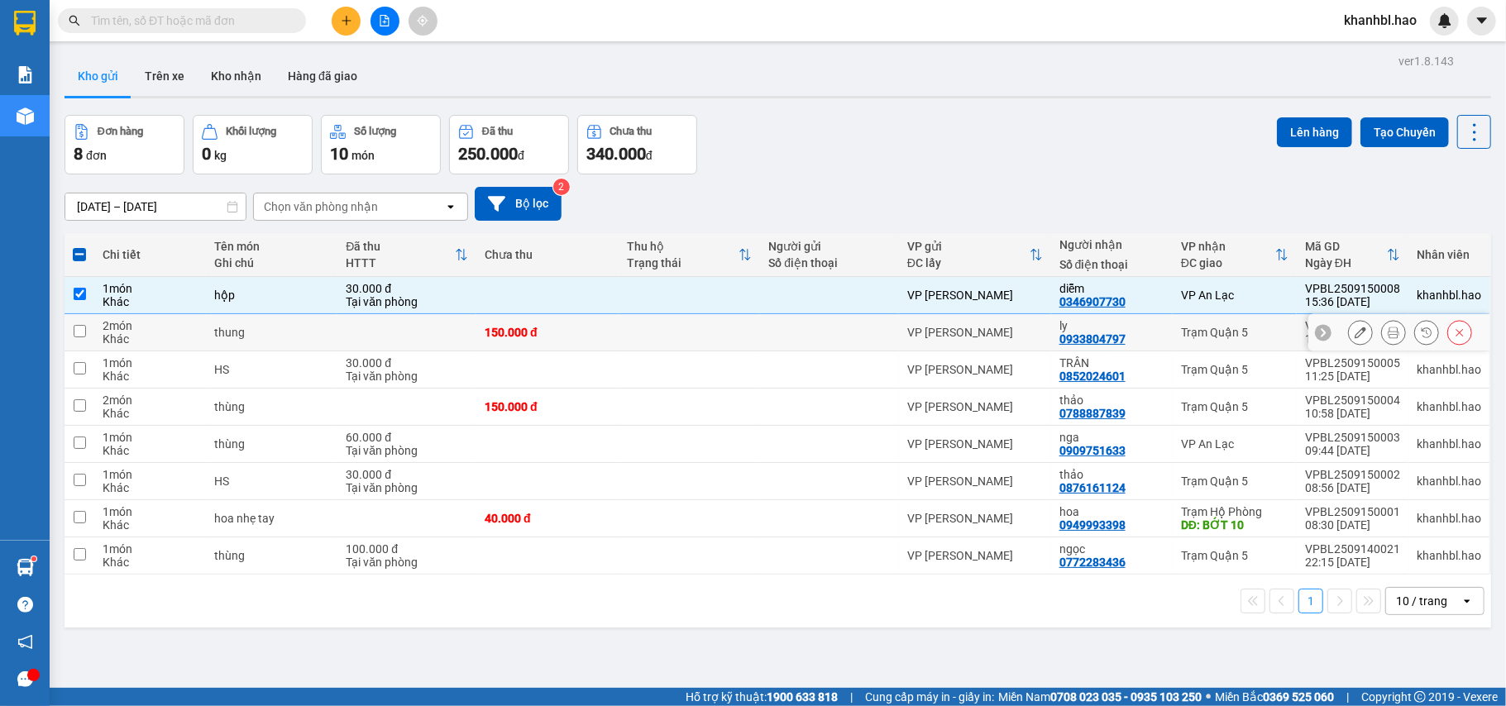
click at [1003, 331] on div "VP [PERSON_NAME]" at bounding box center [975, 332] width 136 height 13
checkbox input "true"
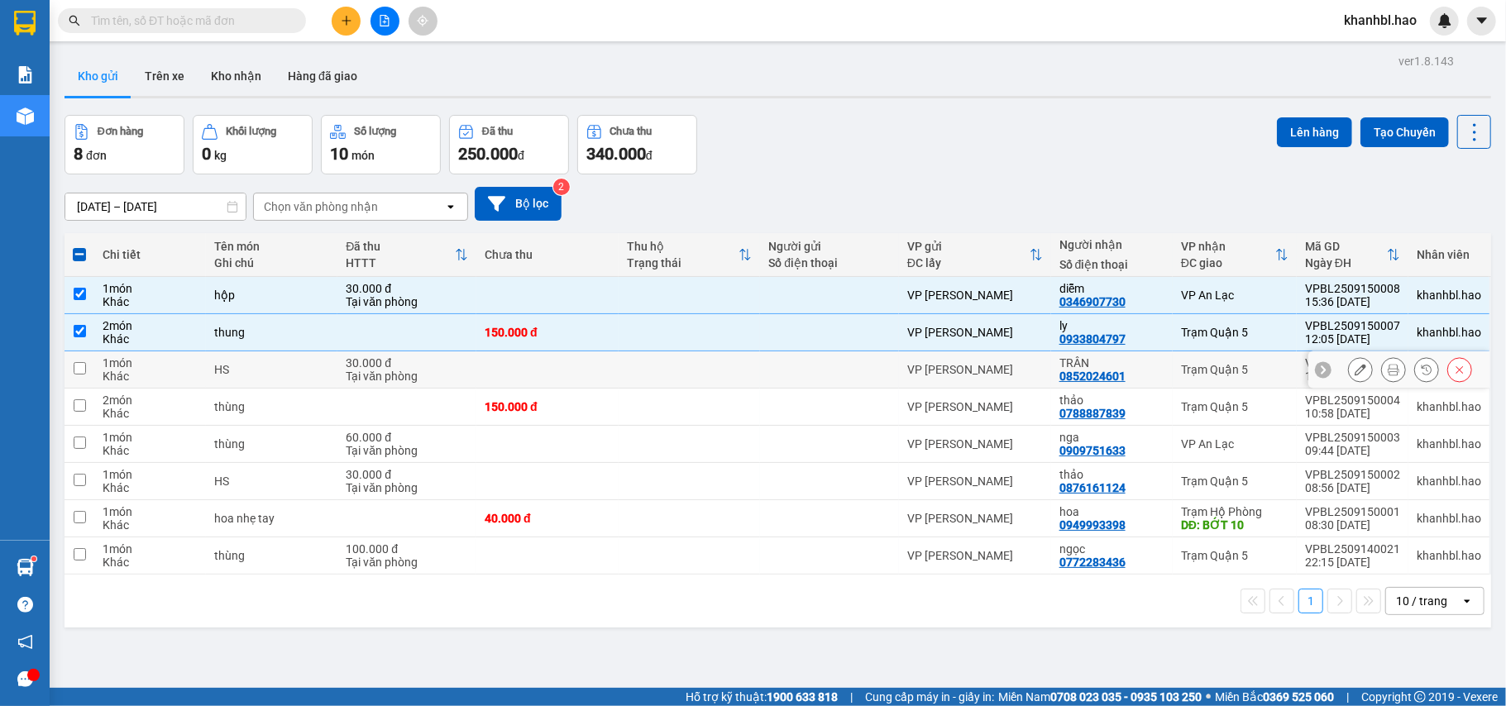
click at [986, 355] on td "VP [PERSON_NAME]" at bounding box center [975, 370] width 152 height 37
checkbox input "true"
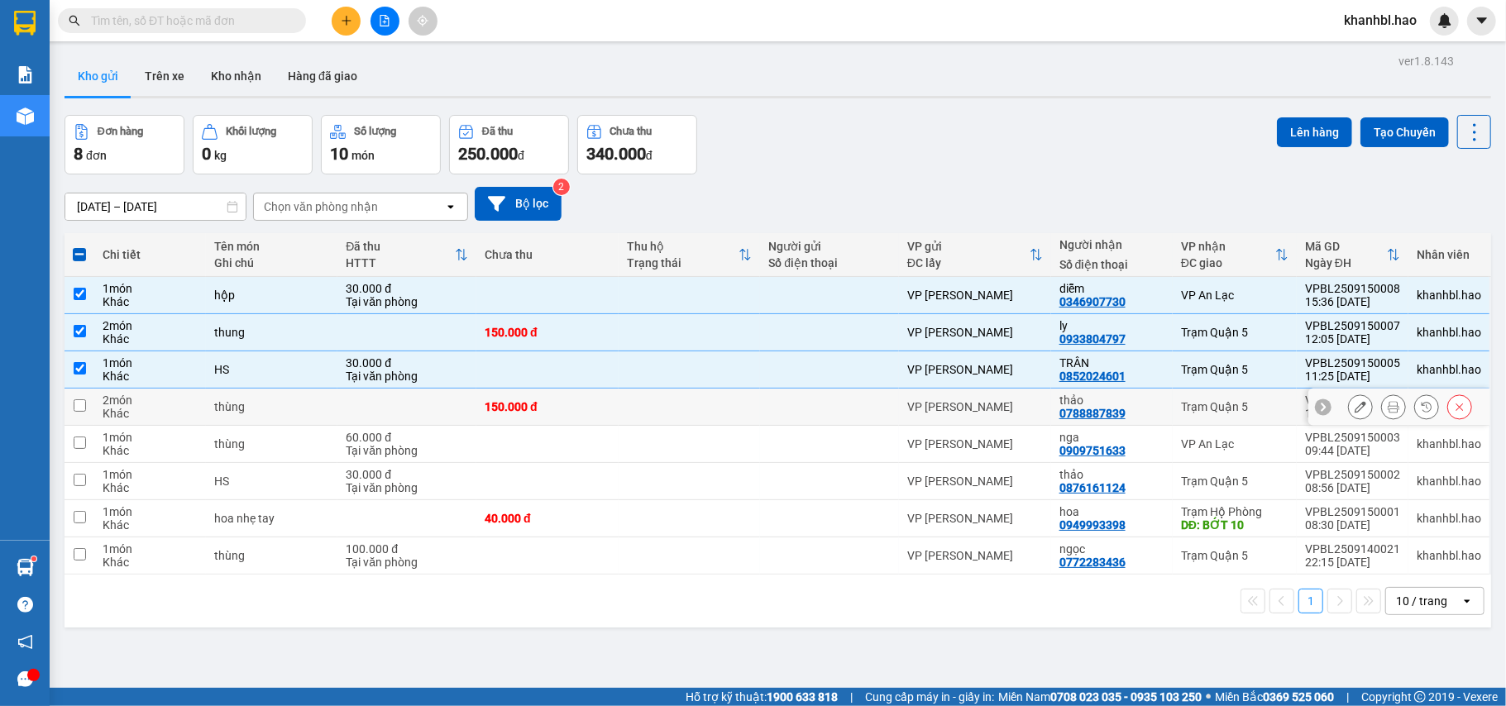
drag, startPoint x: 977, startPoint y: 404, endPoint x: 986, endPoint y: 408, distance: 10.0
click at [978, 404] on div "VP [PERSON_NAME]" at bounding box center [975, 406] width 136 height 13
checkbox input "true"
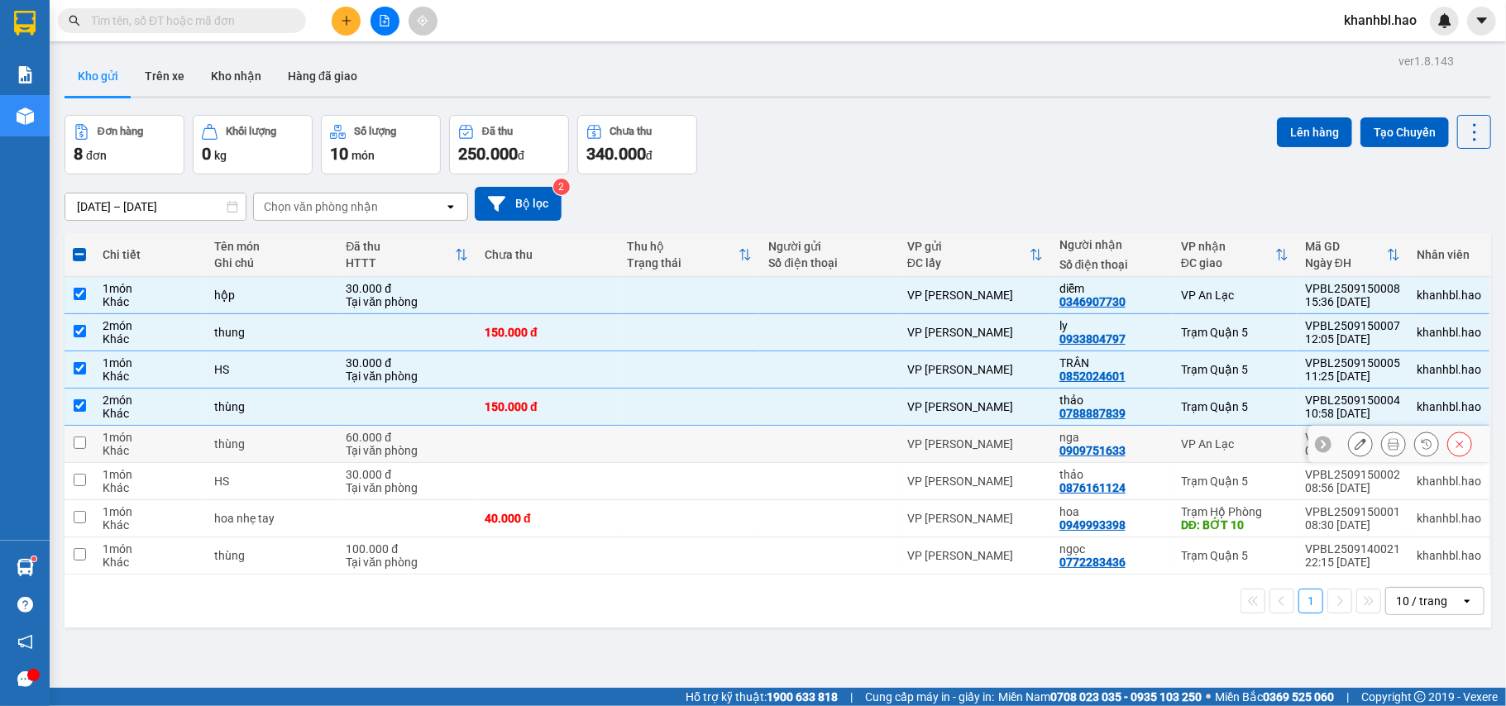
click at [1011, 457] on td "VP [PERSON_NAME]" at bounding box center [975, 444] width 152 height 37
checkbox input "true"
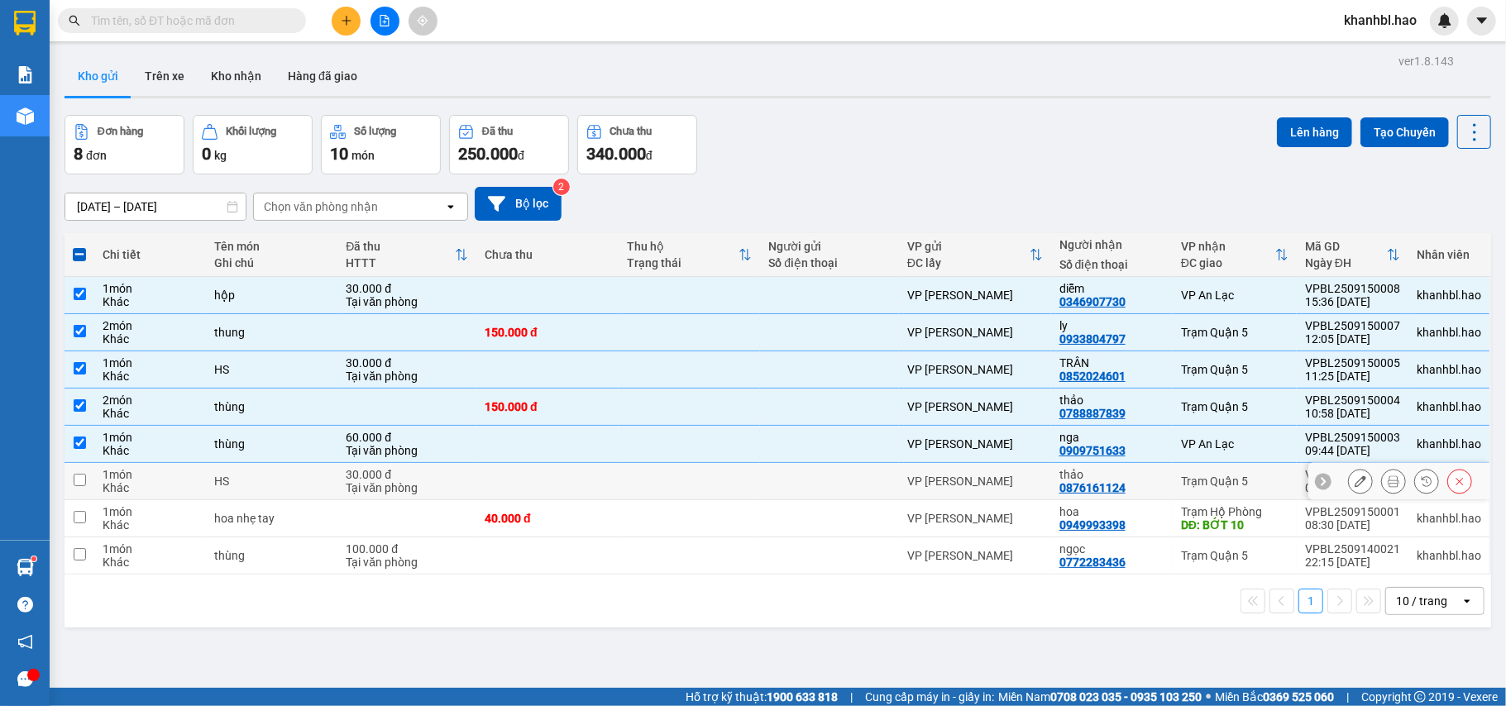
click at [1014, 481] on div "VP [PERSON_NAME]" at bounding box center [975, 481] width 136 height 13
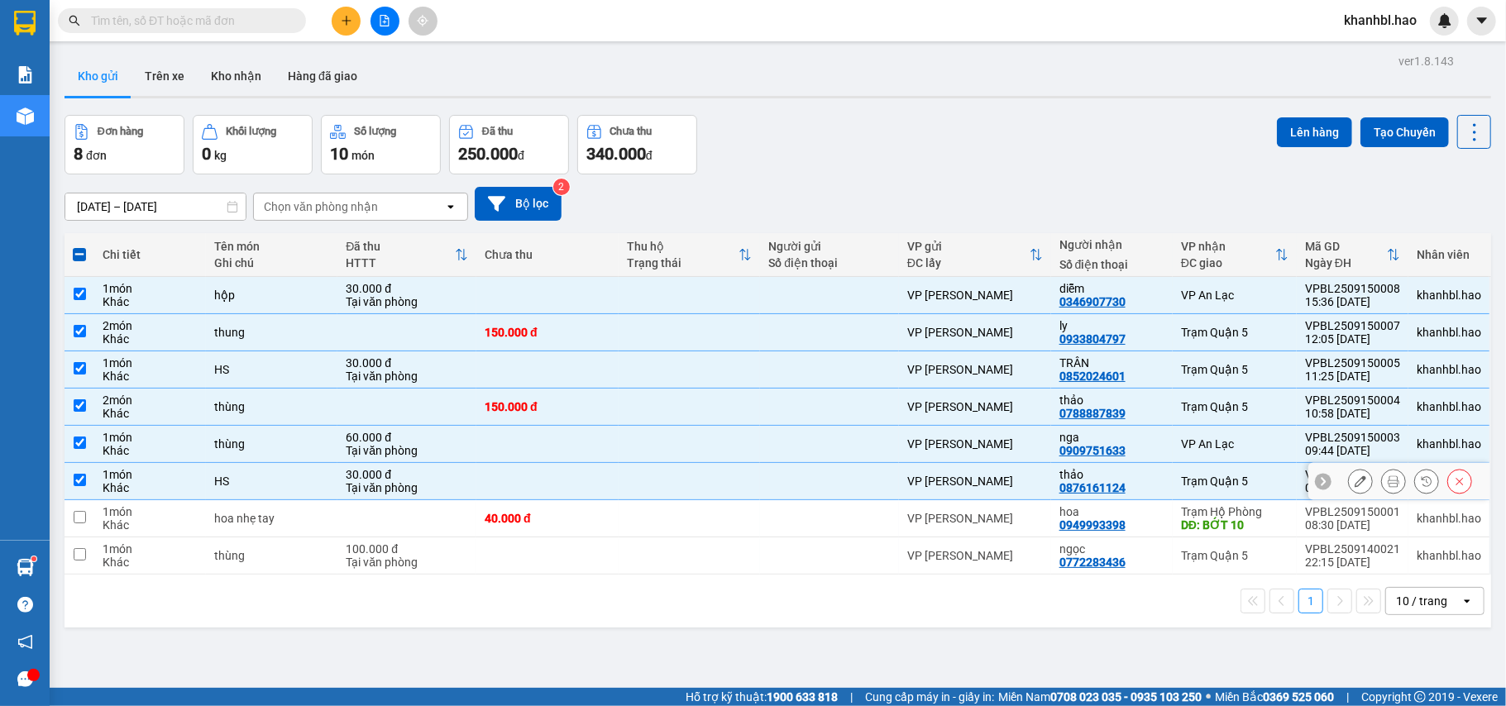
checkbox input "true"
click at [1007, 562] on div "VP [PERSON_NAME]" at bounding box center [975, 555] width 136 height 13
checkbox input "true"
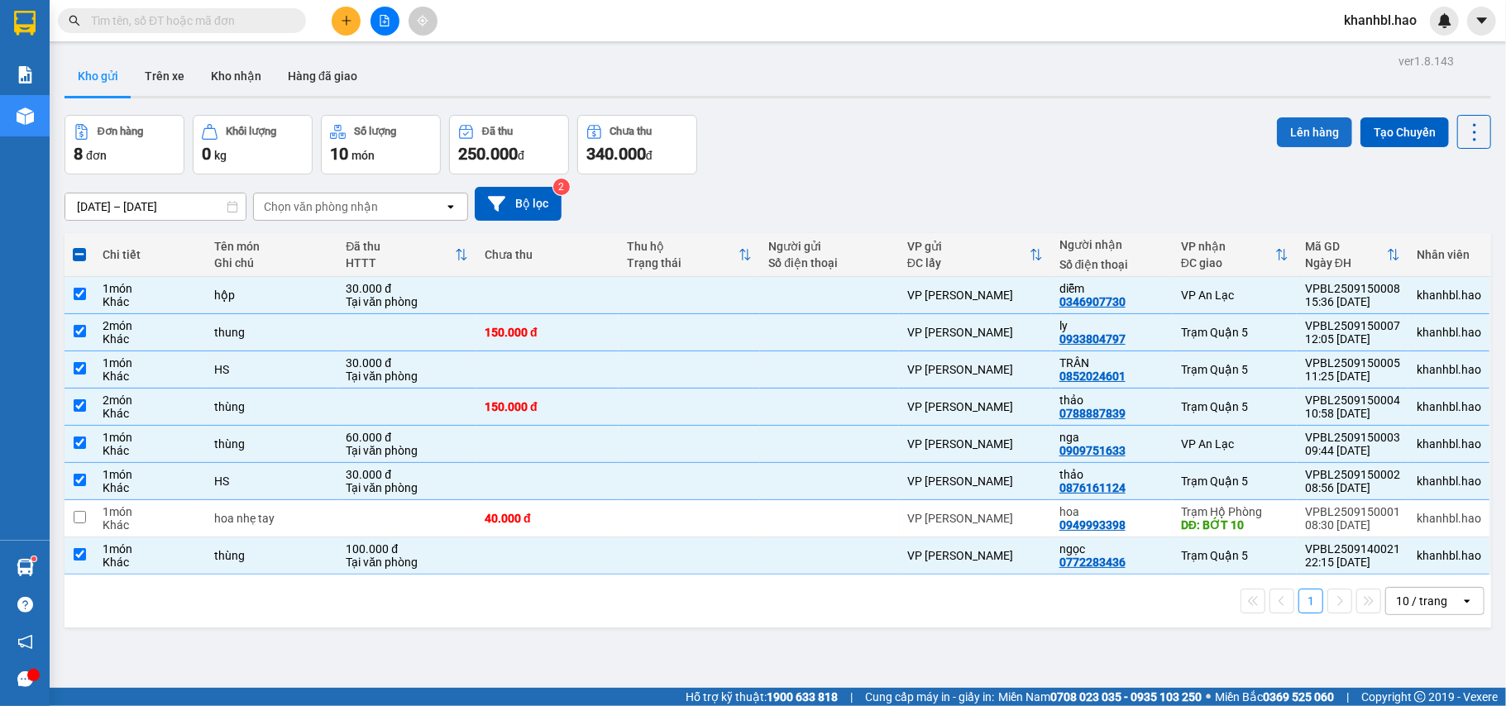
click at [1299, 132] on button "Lên hàng" at bounding box center [1314, 132] width 75 height 30
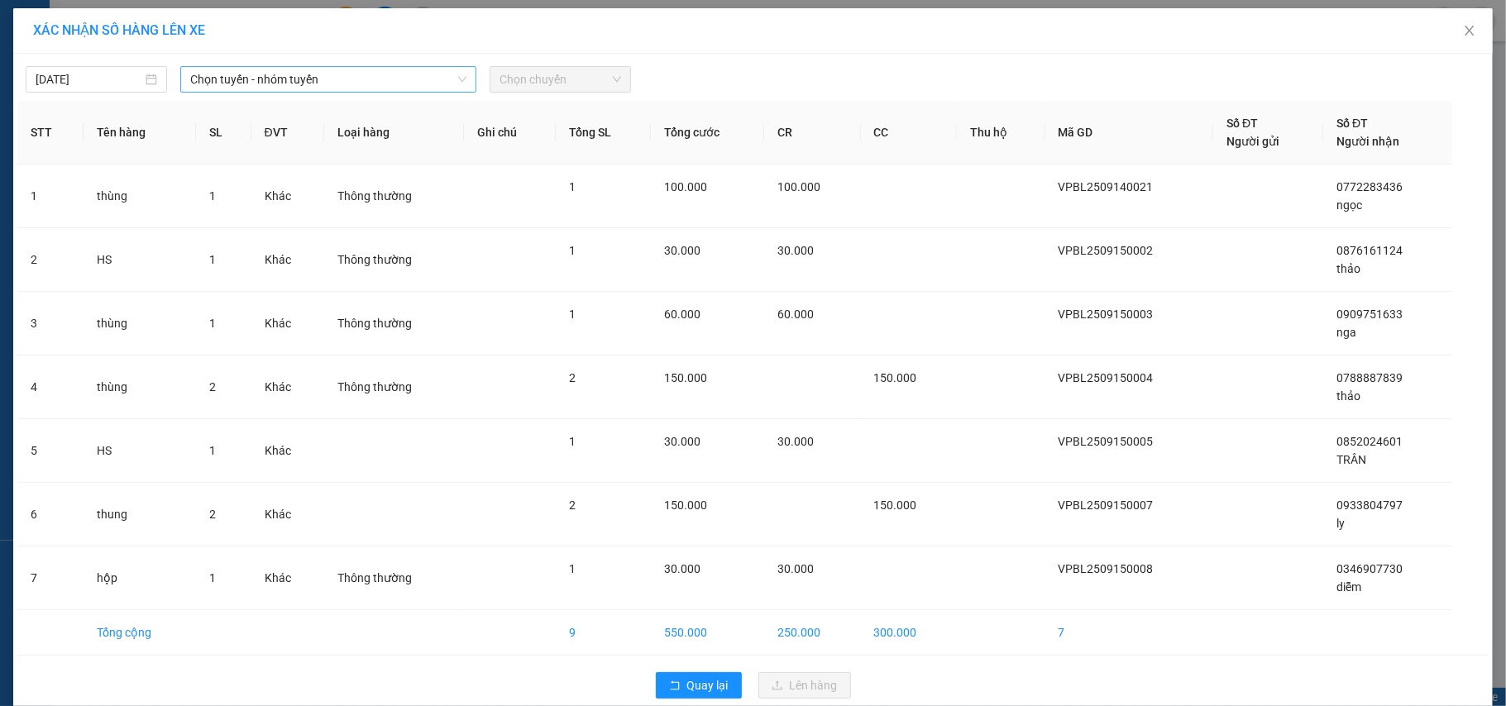
click at [391, 81] on span "Chọn tuyến - nhóm tuyến" at bounding box center [328, 79] width 276 height 25
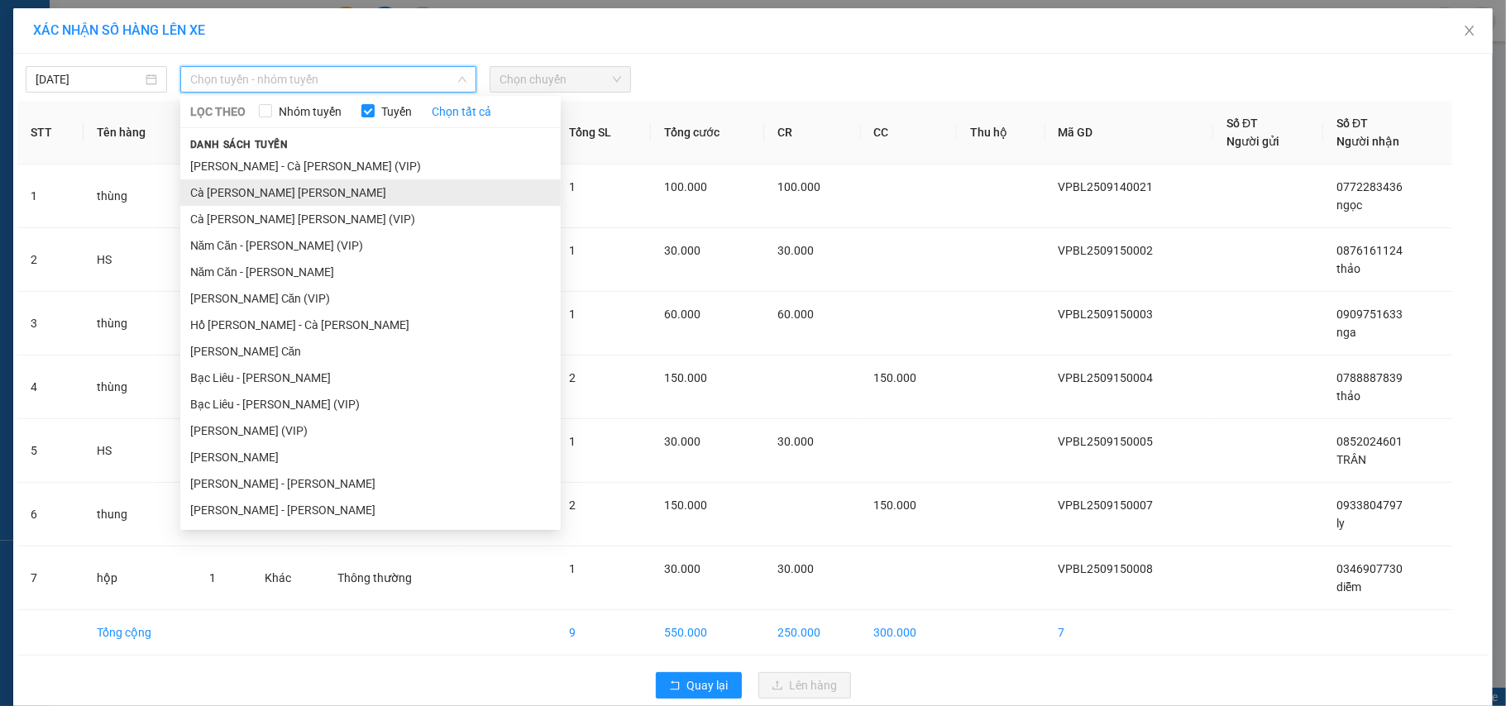
click at [318, 190] on li "Cà [PERSON_NAME] [PERSON_NAME]" at bounding box center [370, 192] width 380 height 26
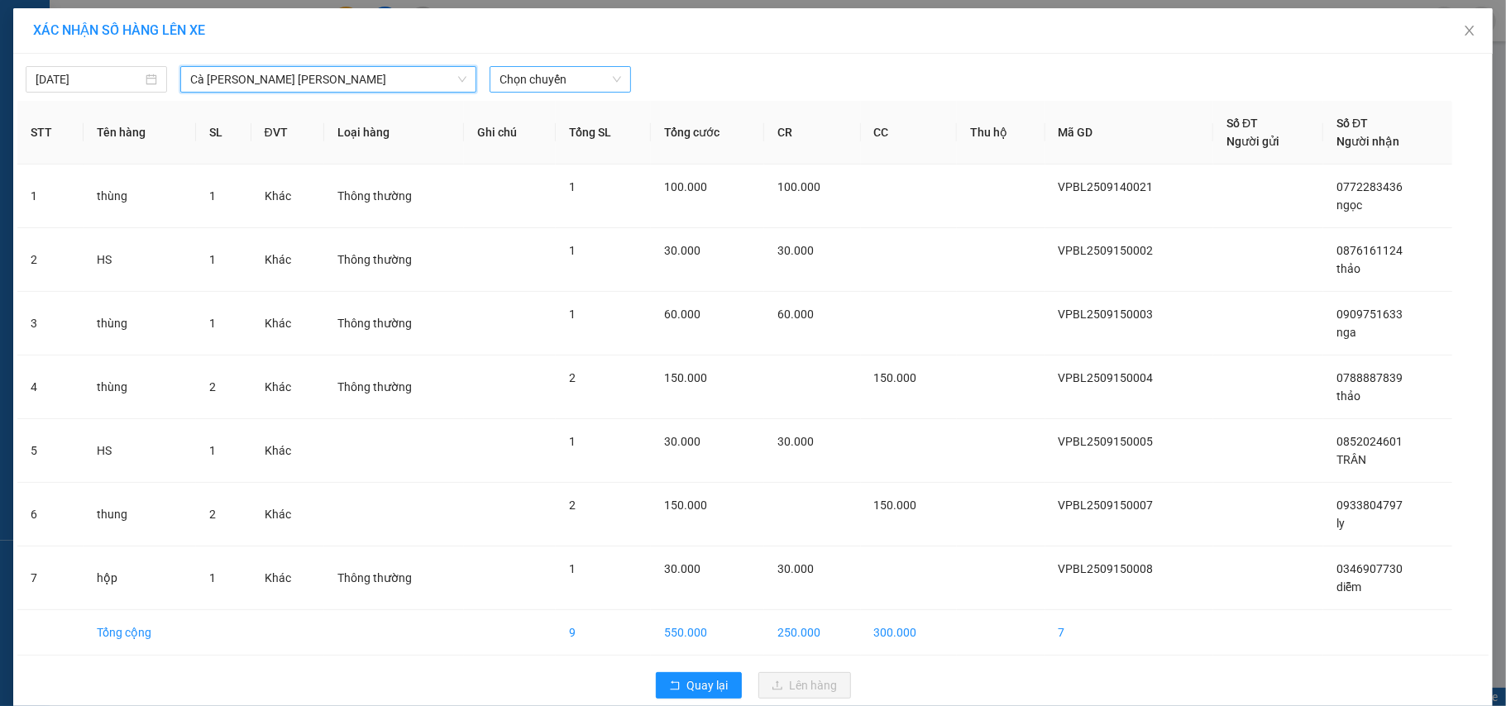
click at [530, 77] on span "Chọn chuyến" at bounding box center [561, 79] width 122 height 25
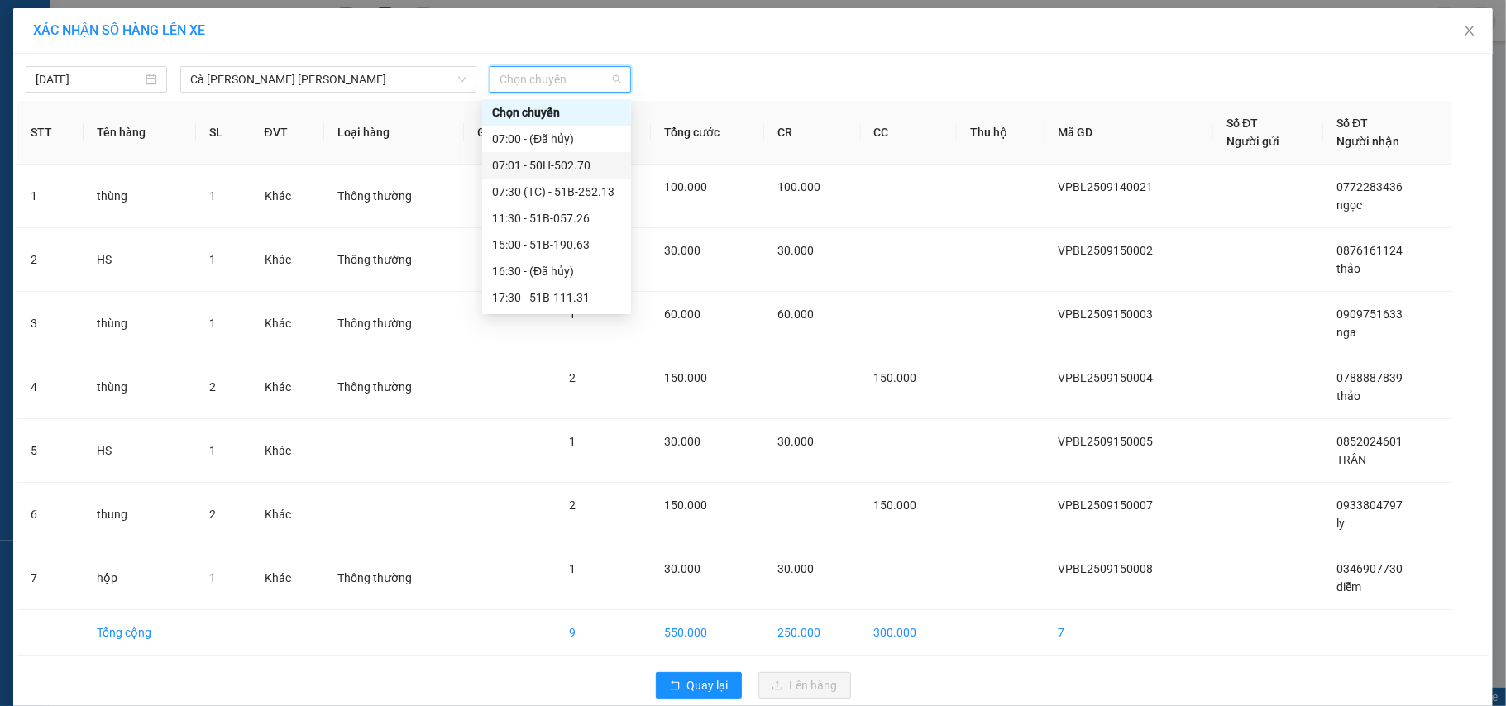
click at [554, 162] on div "07:01 - 50H-502.70" at bounding box center [556, 165] width 129 height 18
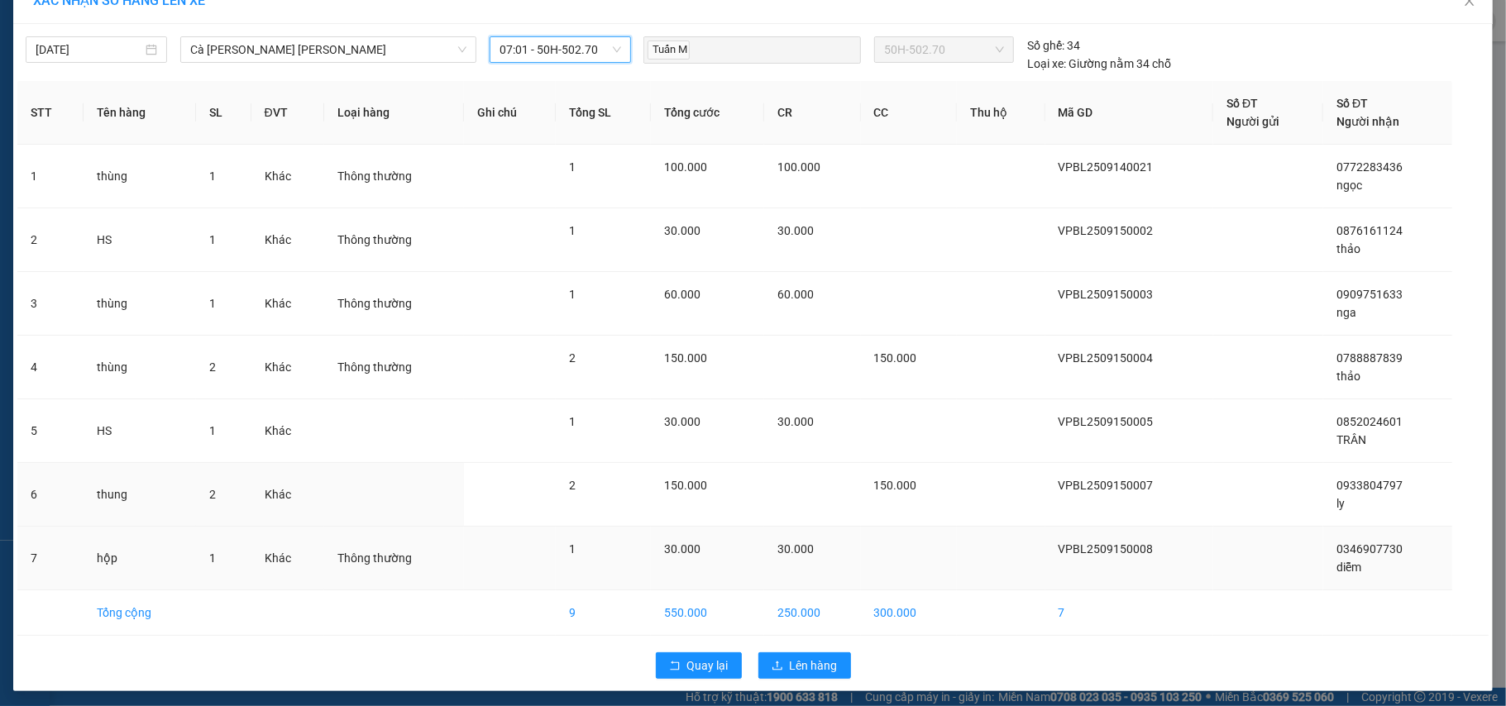
scroll to position [37, 0]
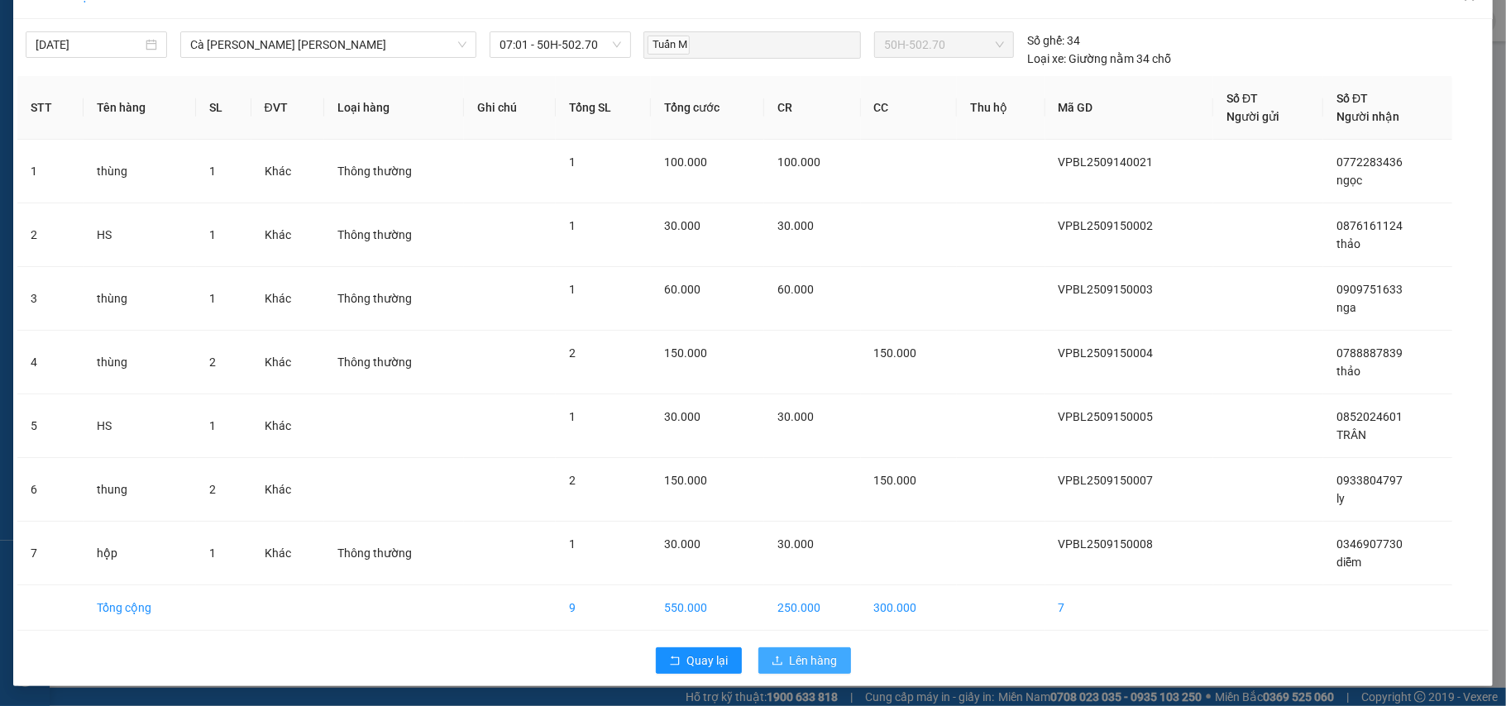
click at [795, 663] on span "Lên hàng" at bounding box center [814, 661] width 48 height 18
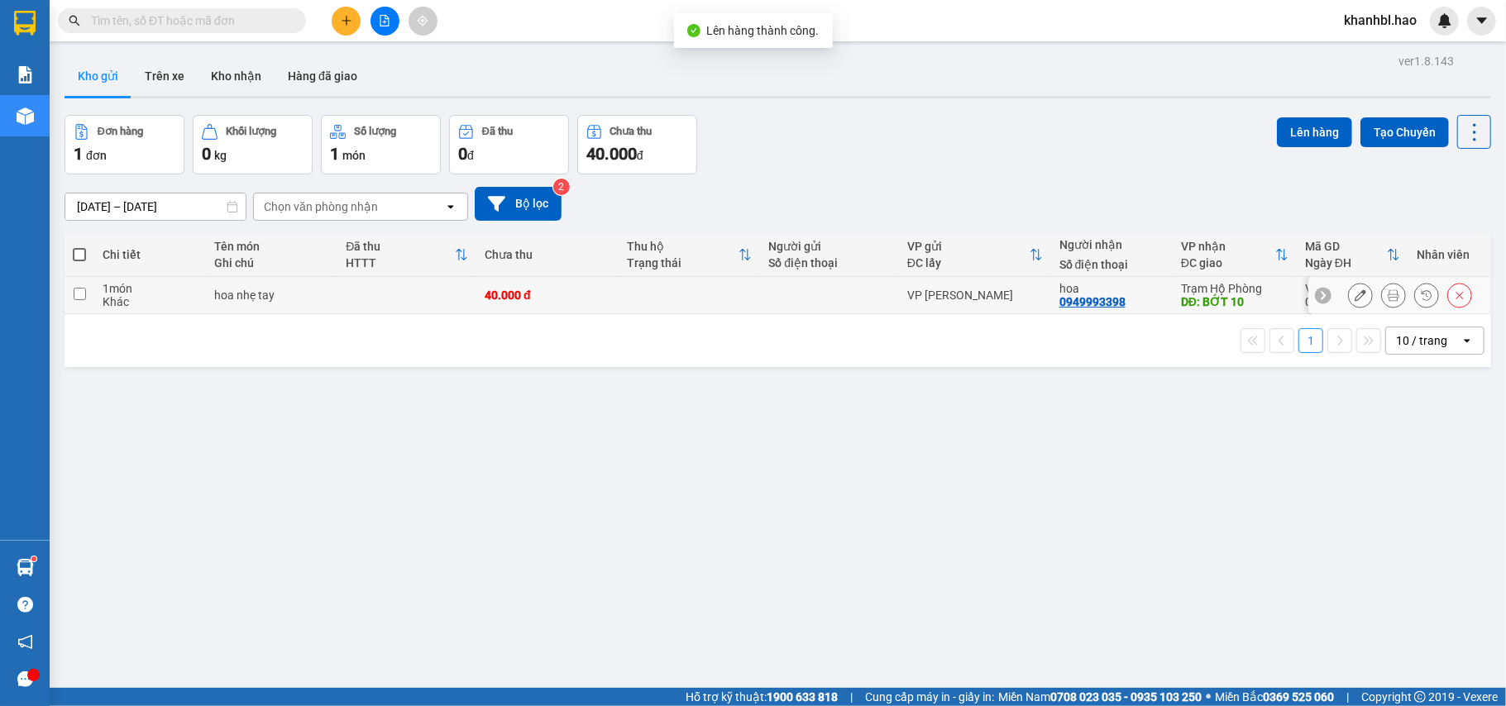
click at [1095, 299] on div "0949993398" at bounding box center [1093, 301] width 66 height 13
click at [1234, 299] on div "DĐ: BỚT 10" at bounding box center [1235, 301] width 108 height 13
checkbox input "true"
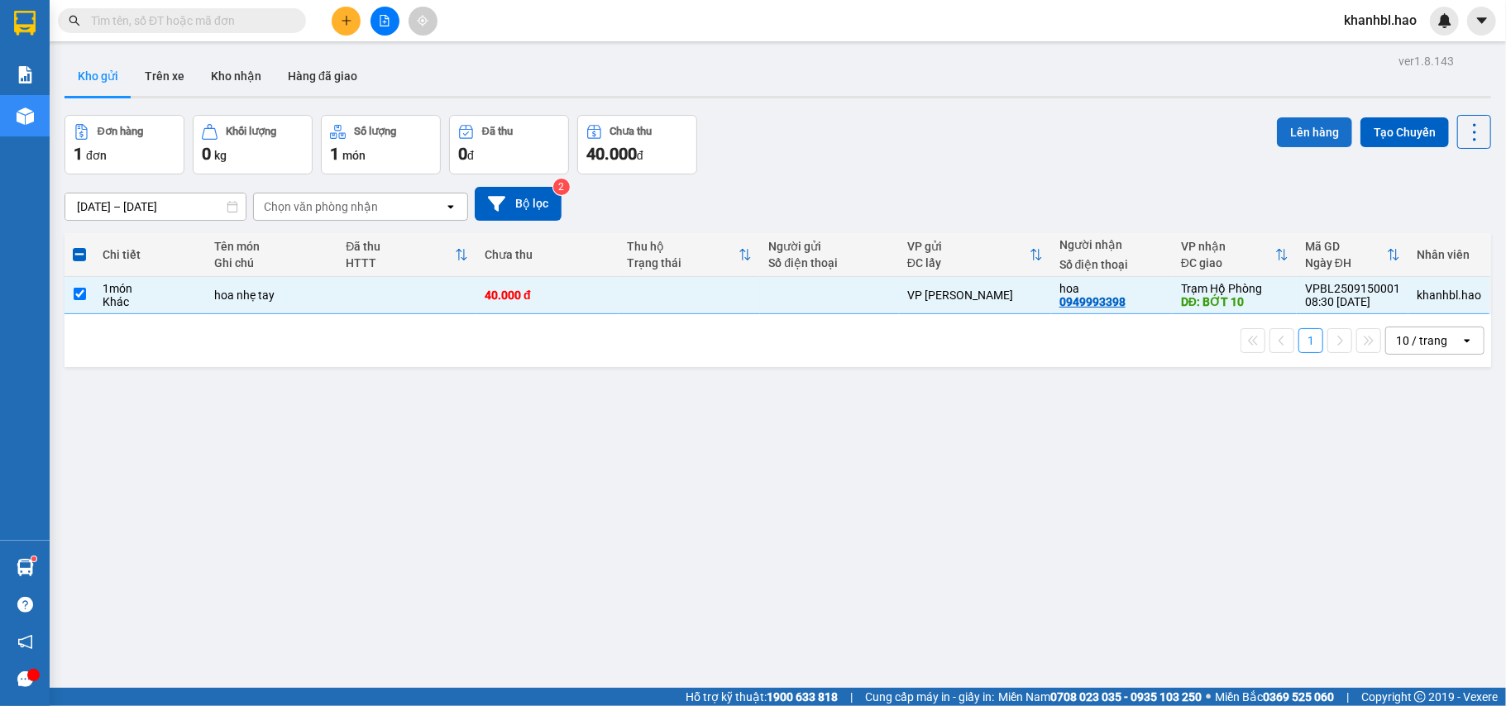
click at [1285, 130] on button "Lên hàng" at bounding box center [1314, 132] width 75 height 30
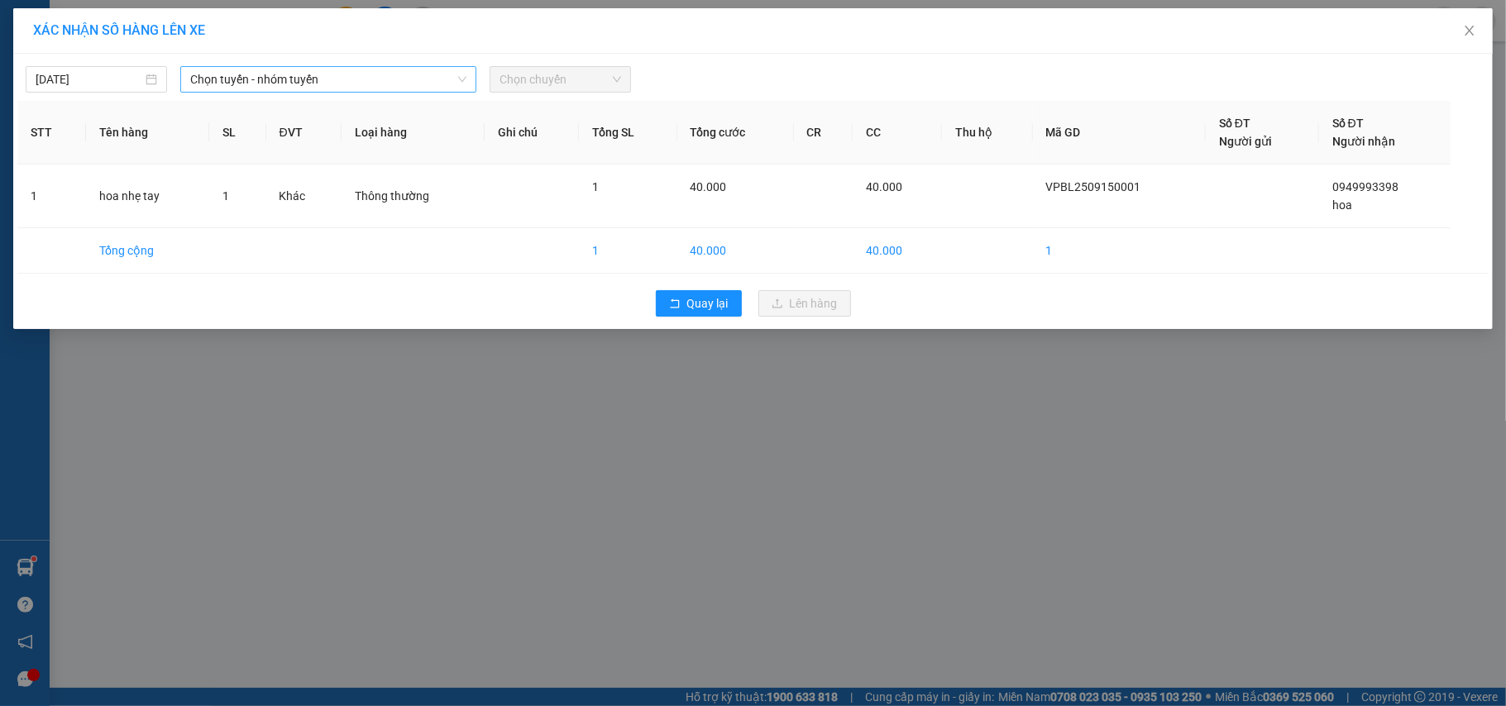
click at [444, 74] on span "Chọn tuyến - nhóm tuyến" at bounding box center [328, 79] width 276 height 25
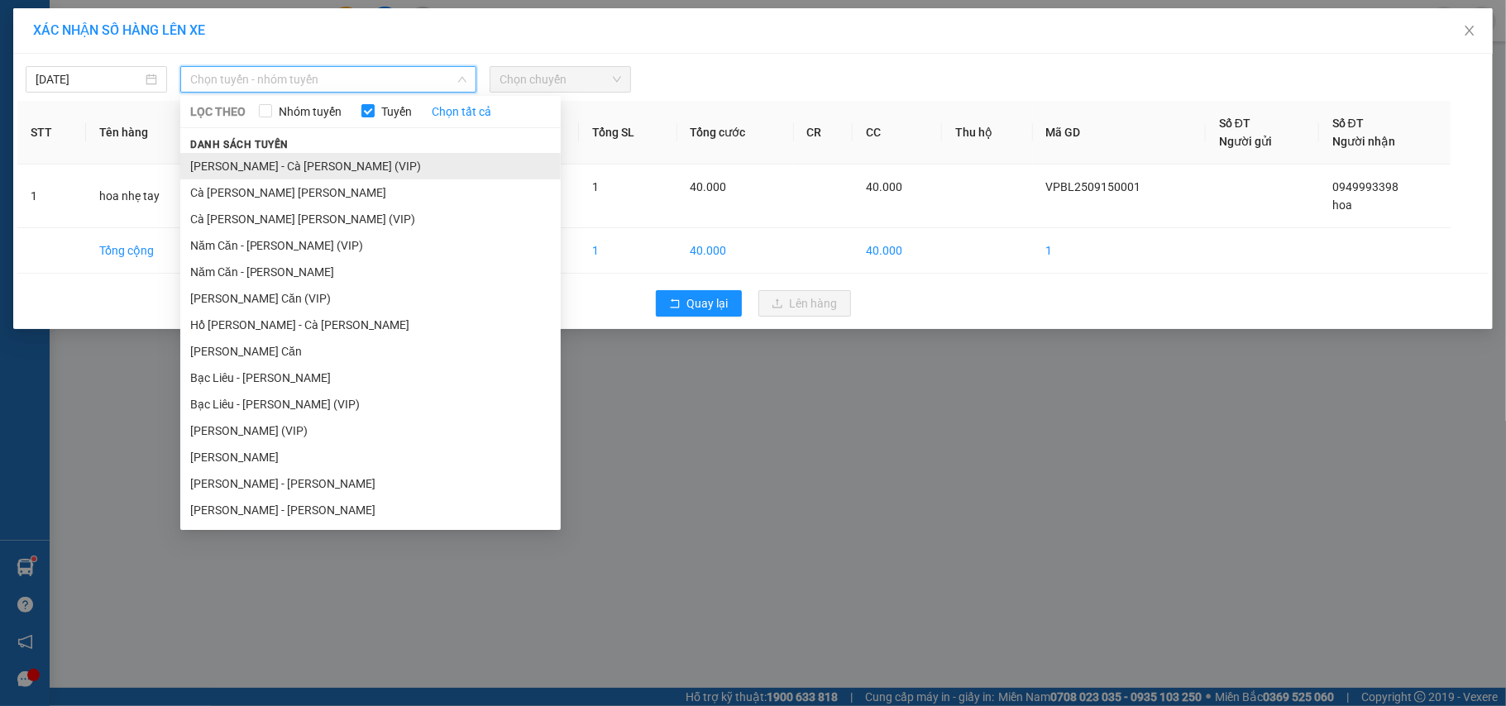
click at [338, 169] on li "[PERSON_NAME] - Cà [PERSON_NAME] (VIP)" at bounding box center [370, 166] width 380 height 26
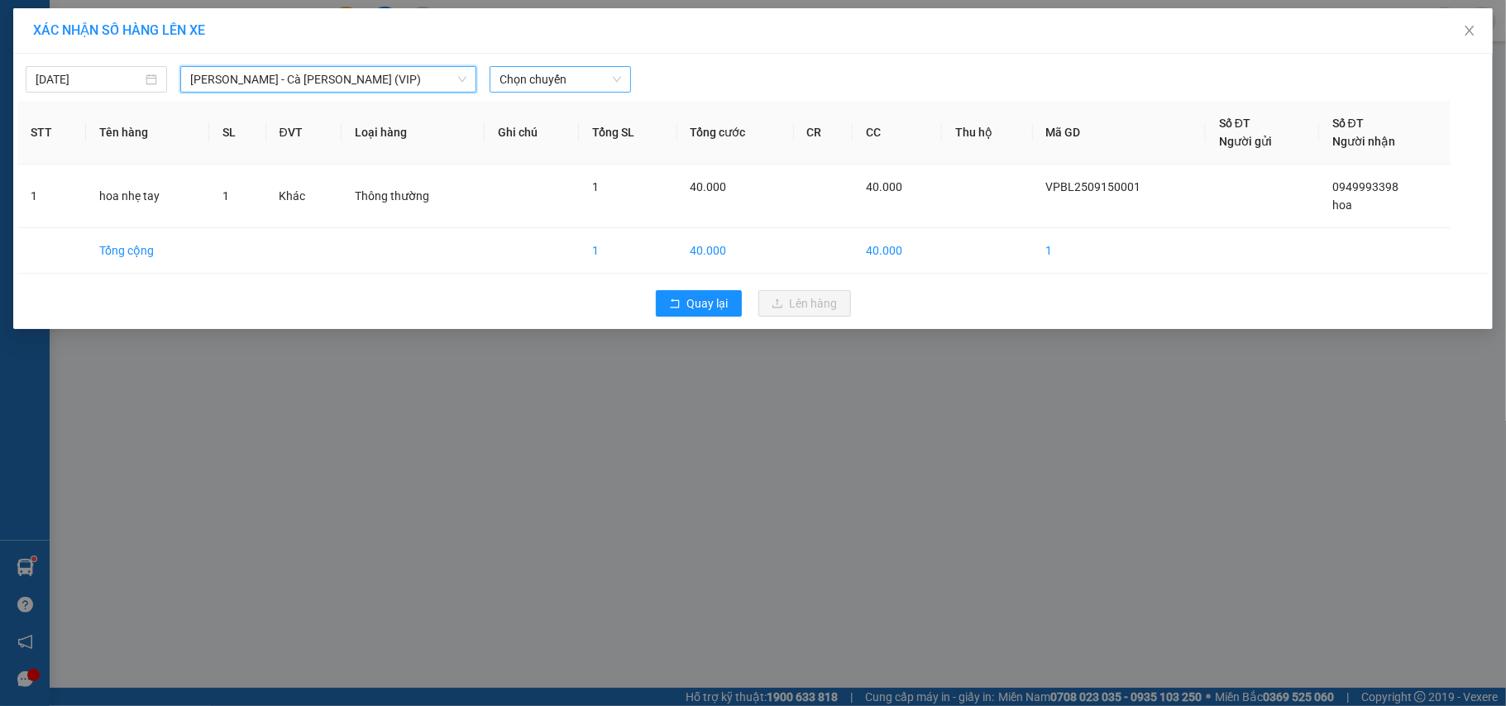
click at [554, 81] on span "Chọn chuyến" at bounding box center [561, 79] width 122 height 25
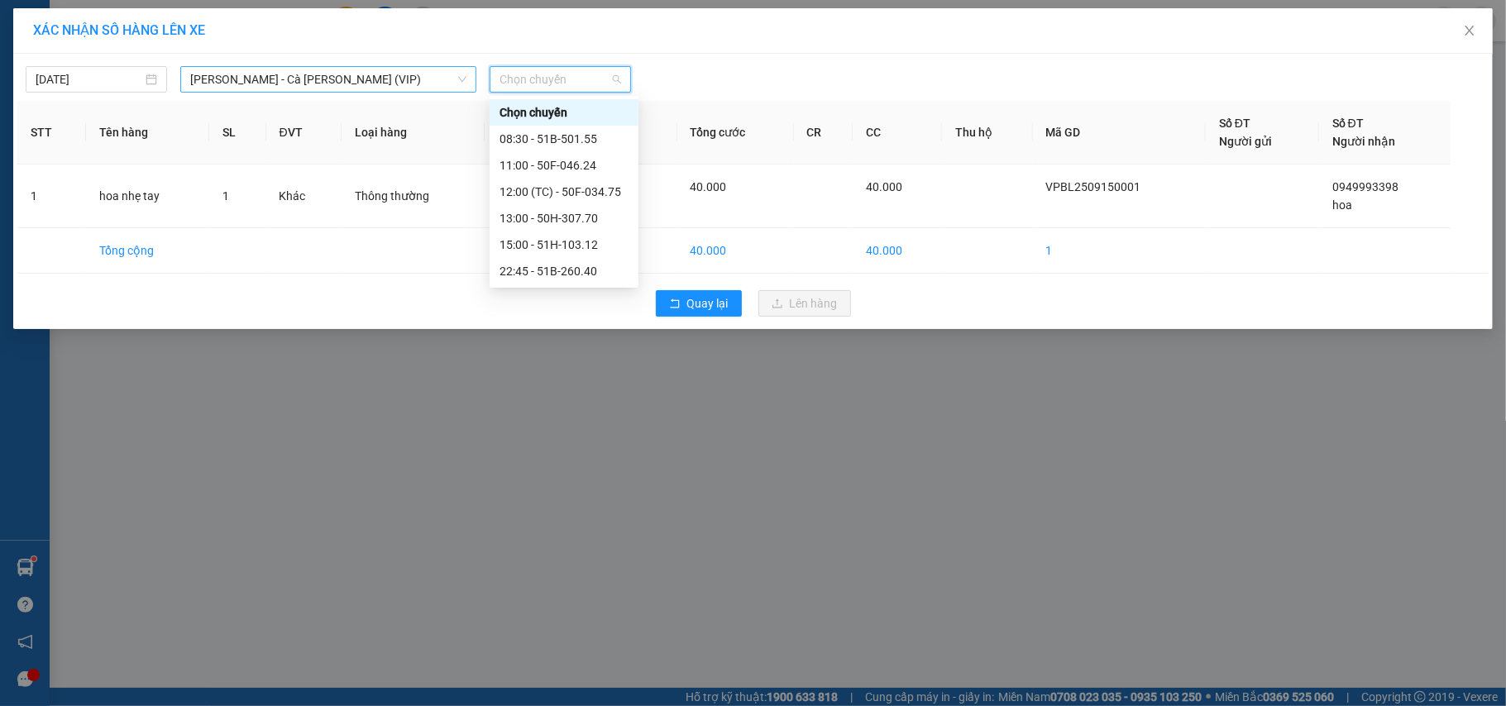
click at [342, 69] on span "[PERSON_NAME] - Cà [PERSON_NAME] (VIP)" at bounding box center [328, 79] width 276 height 25
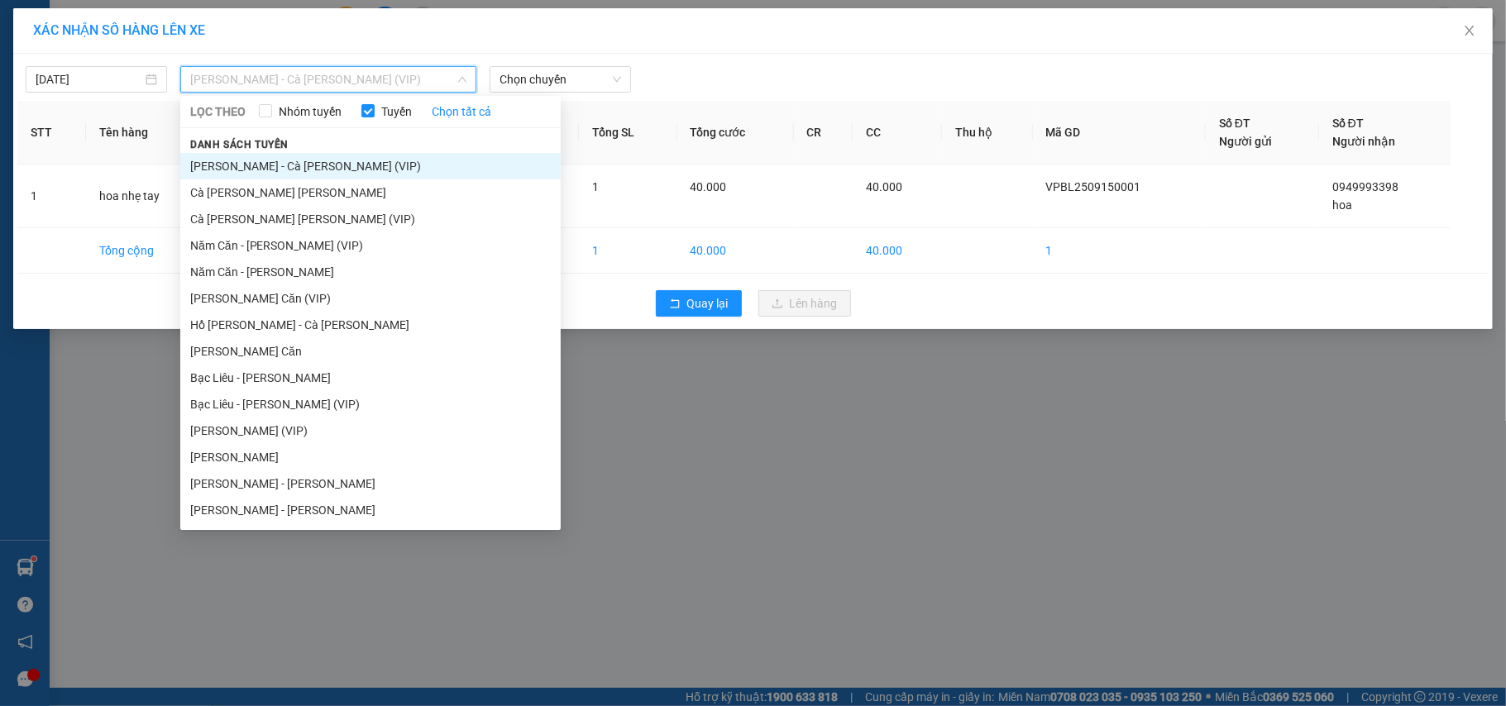
click at [285, 165] on li "[PERSON_NAME] - Cà [PERSON_NAME] (VIP)" at bounding box center [370, 166] width 380 height 26
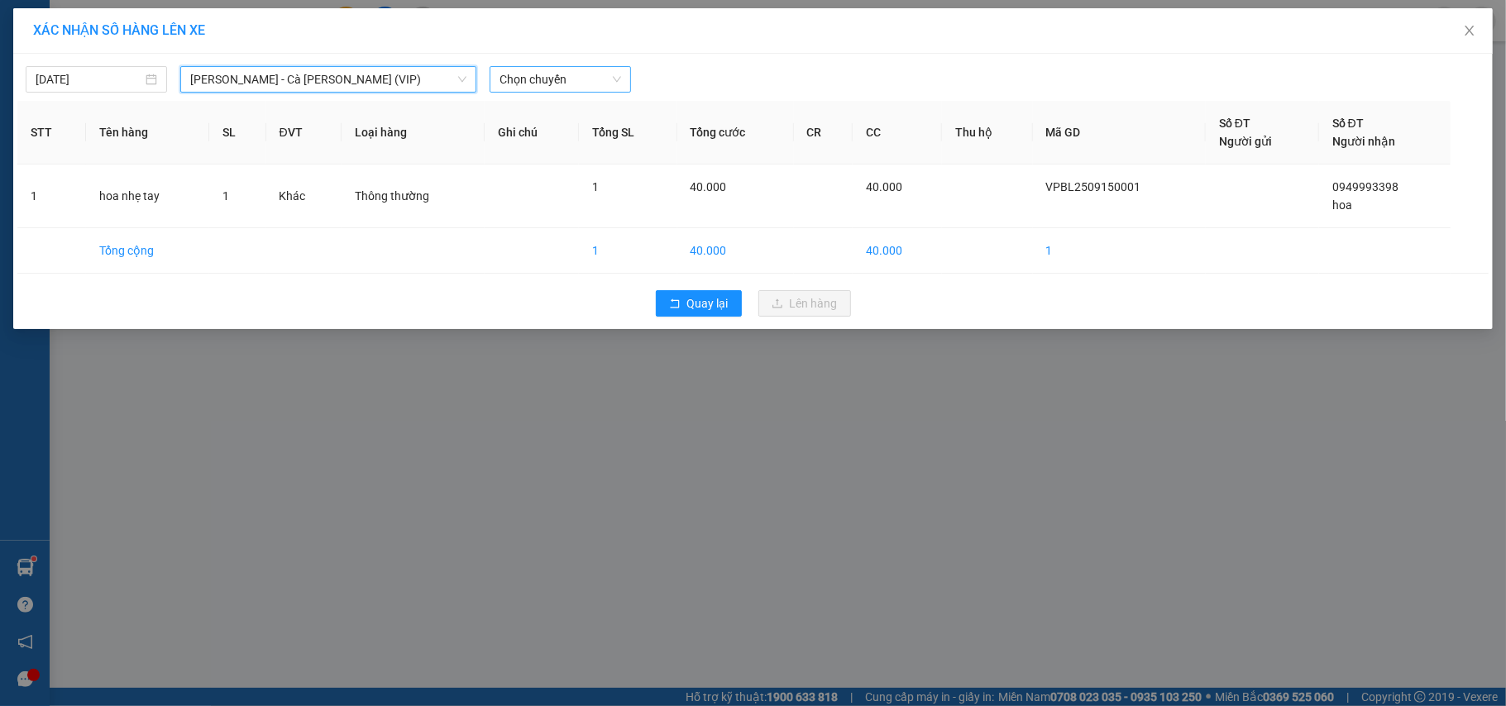
click at [602, 76] on span "Chọn chuyến" at bounding box center [561, 79] width 122 height 25
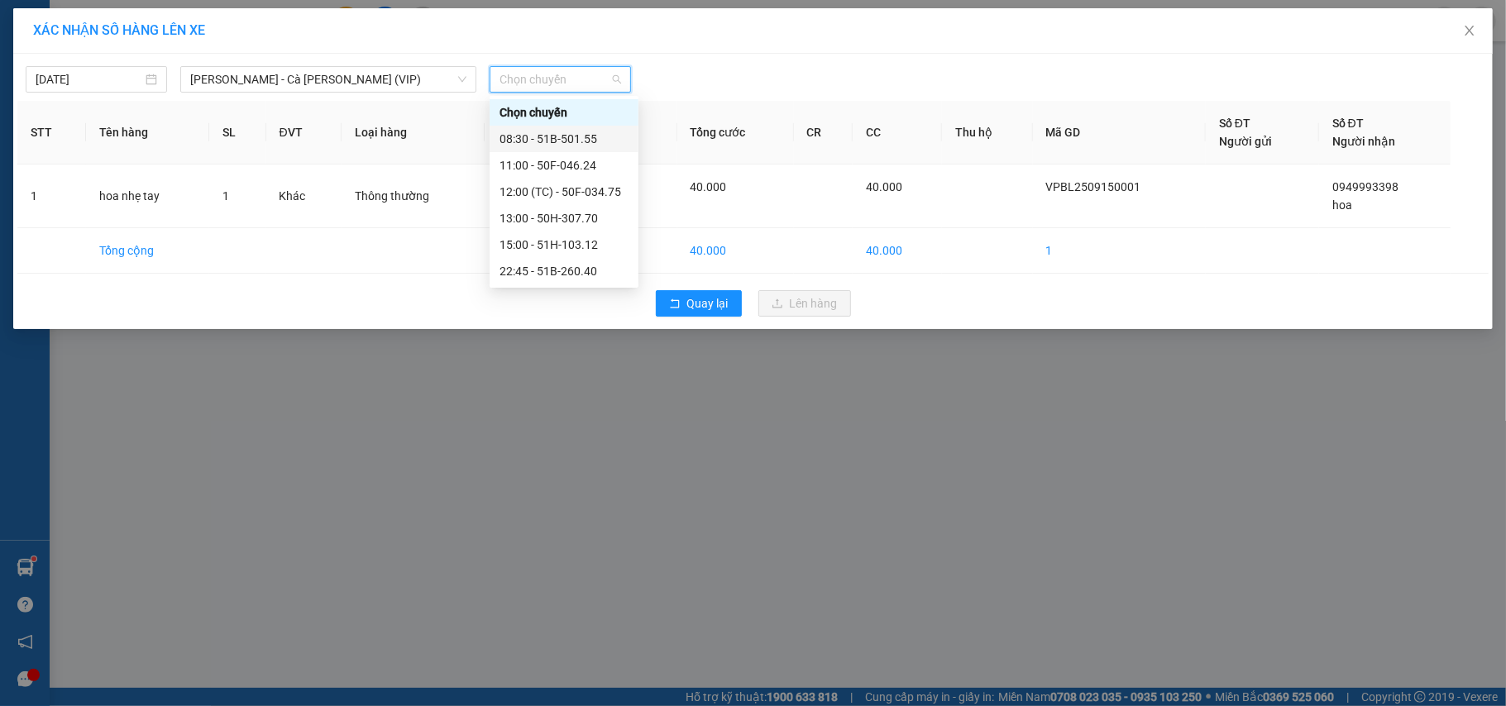
click at [576, 136] on div "08:30 - 51B-501.55" at bounding box center [564, 139] width 129 height 18
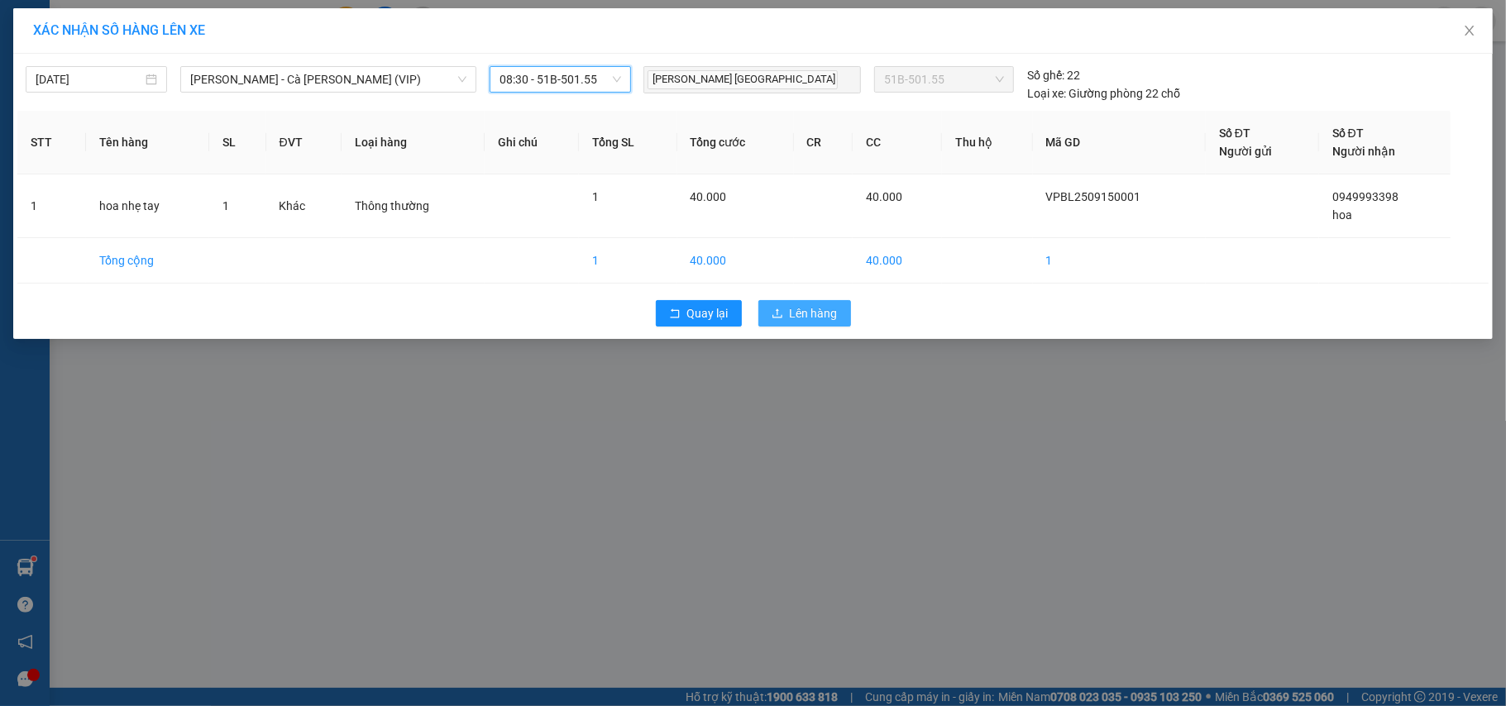
click at [791, 316] on span "Lên hàng" at bounding box center [814, 313] width 48 height 18
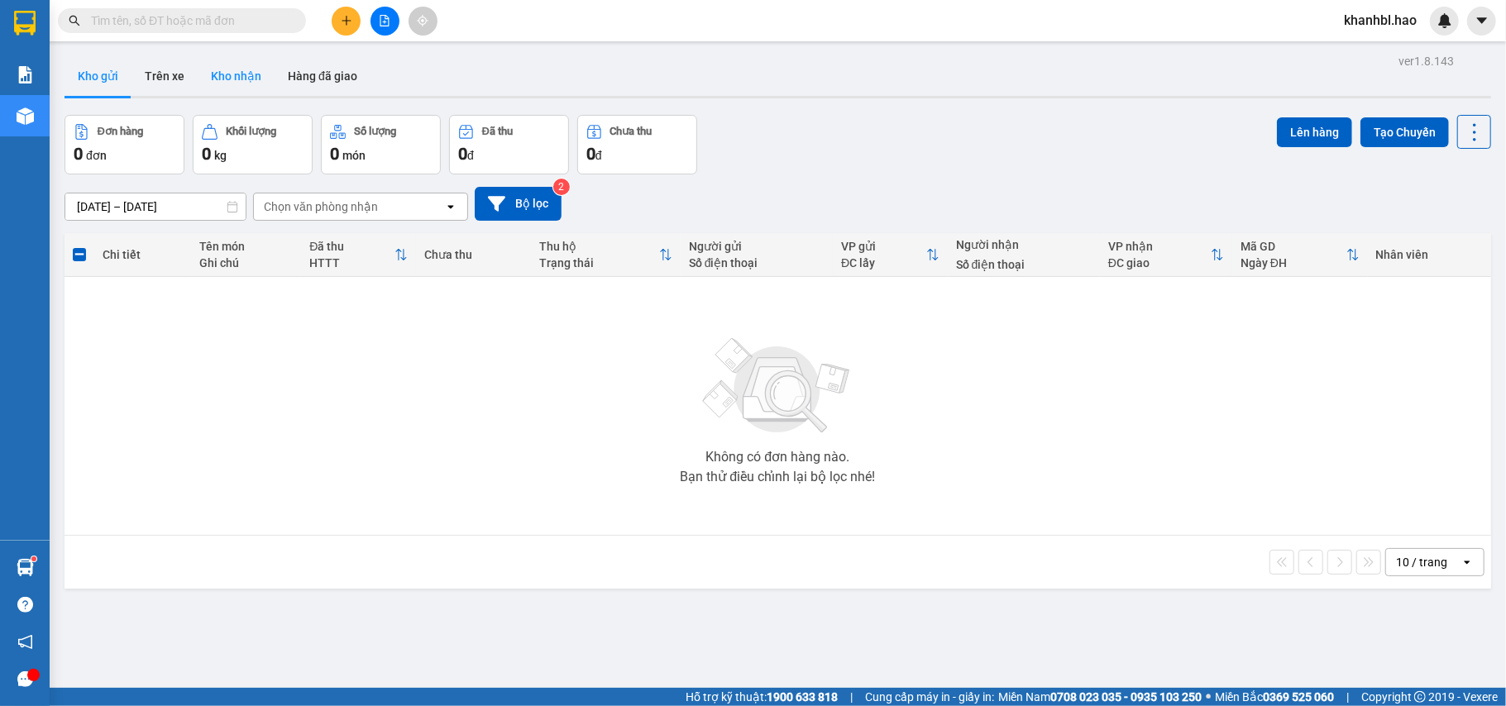
click at [228, 71] on button "Kho nhận" at bounding box center [236, 76] width 77 height 40
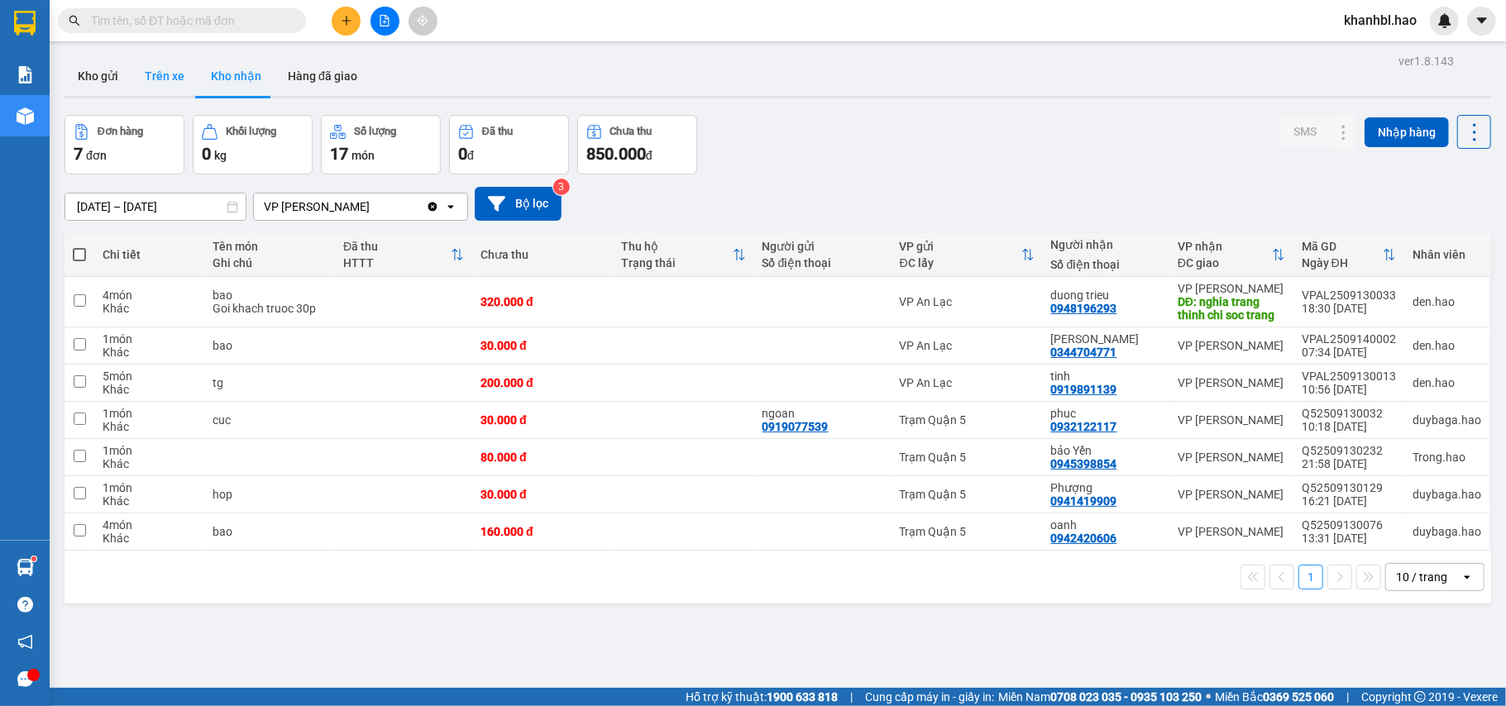
click at [150, 71] on button "Trên xe" at bounding box center [165, 76] width 66 height 40
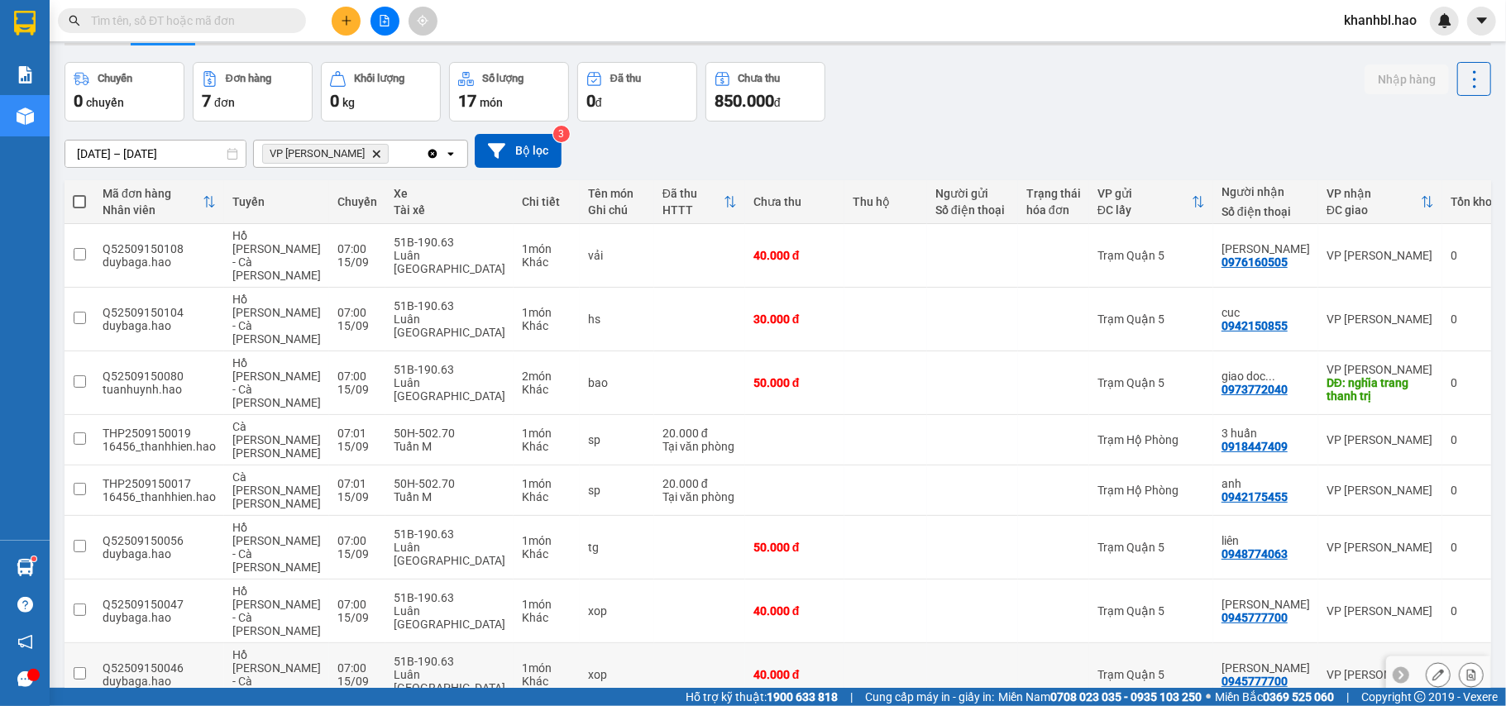
scroll to position [76, 0]
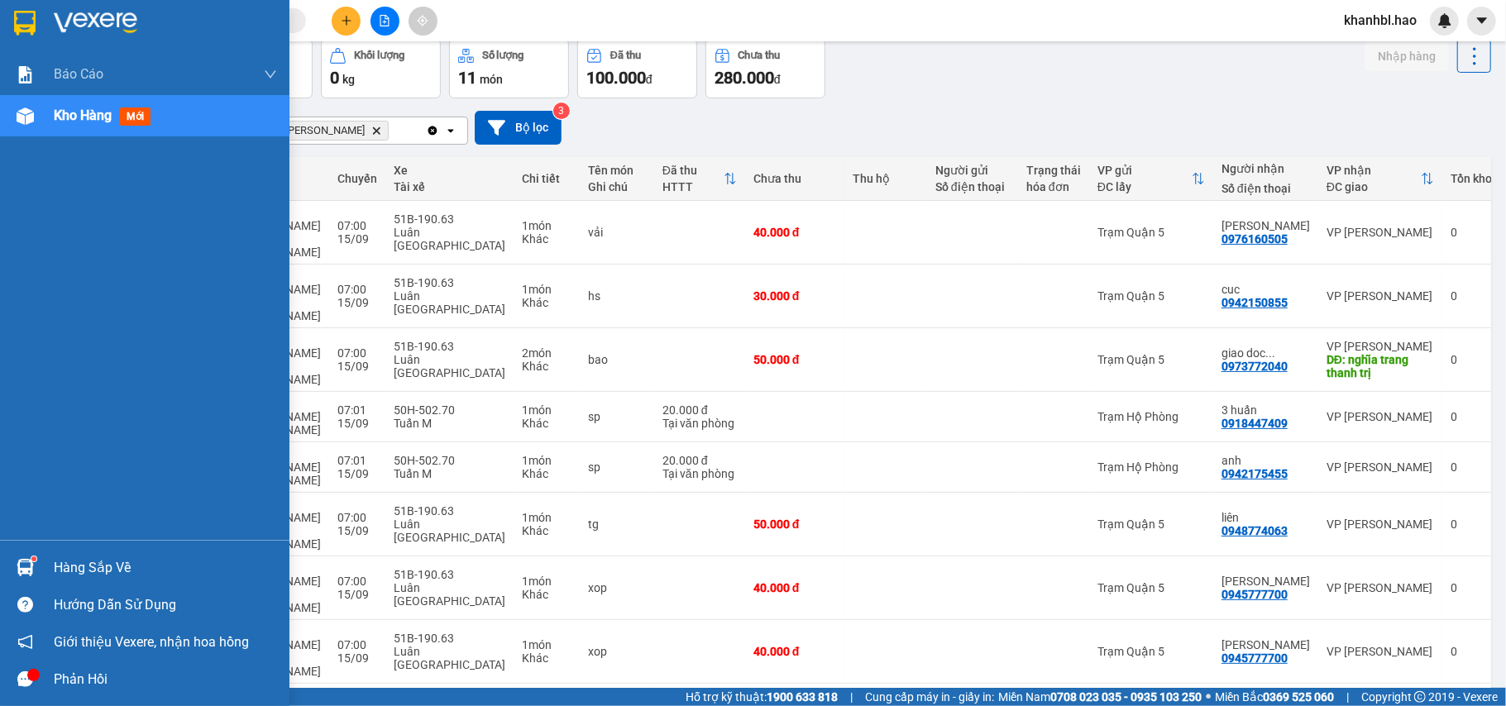
click at [36, 23] on div at bounding box center [25, 22] width 29 height 29
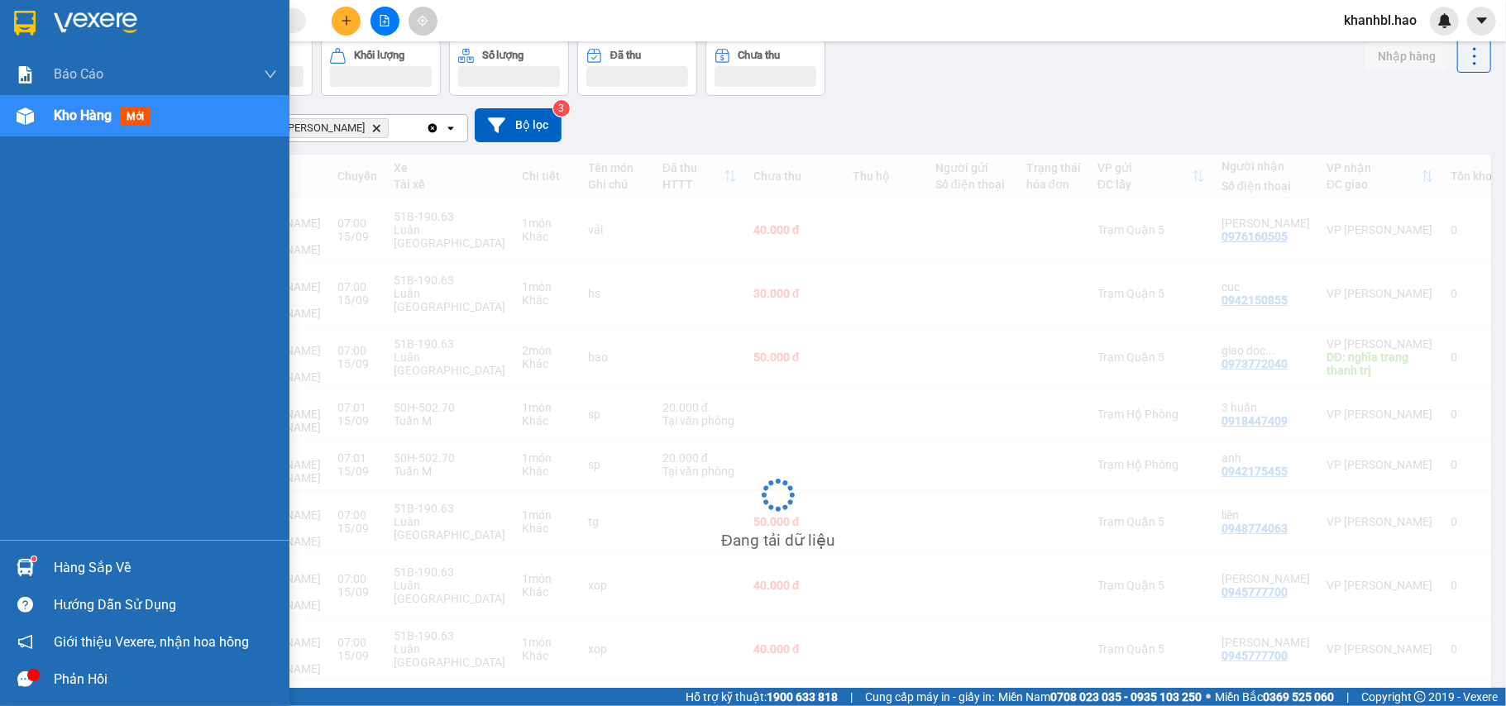
click at [27, 12] on img at bounding box center [25, 23] width 22 height 25
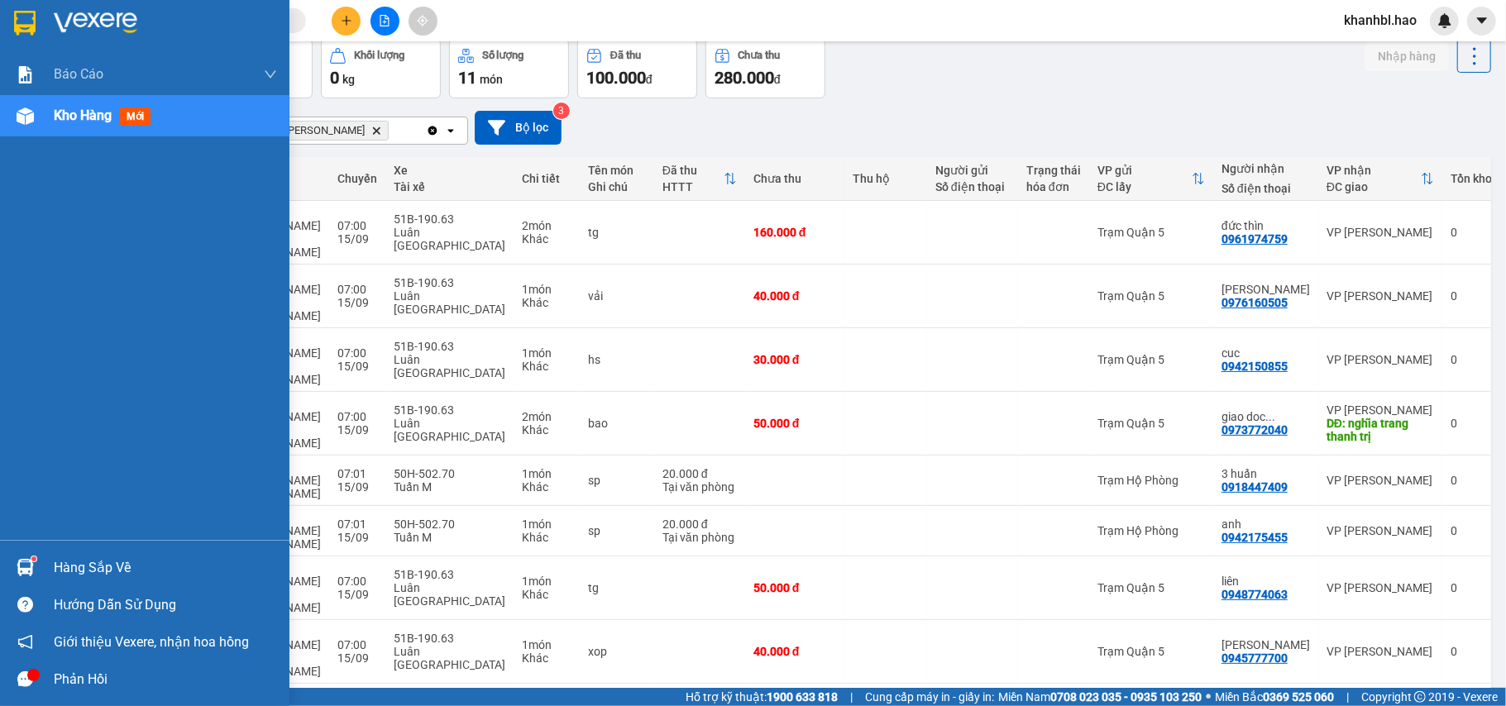
click at [18, 8] on div at bounding box center [25, 22] width 29 height 29
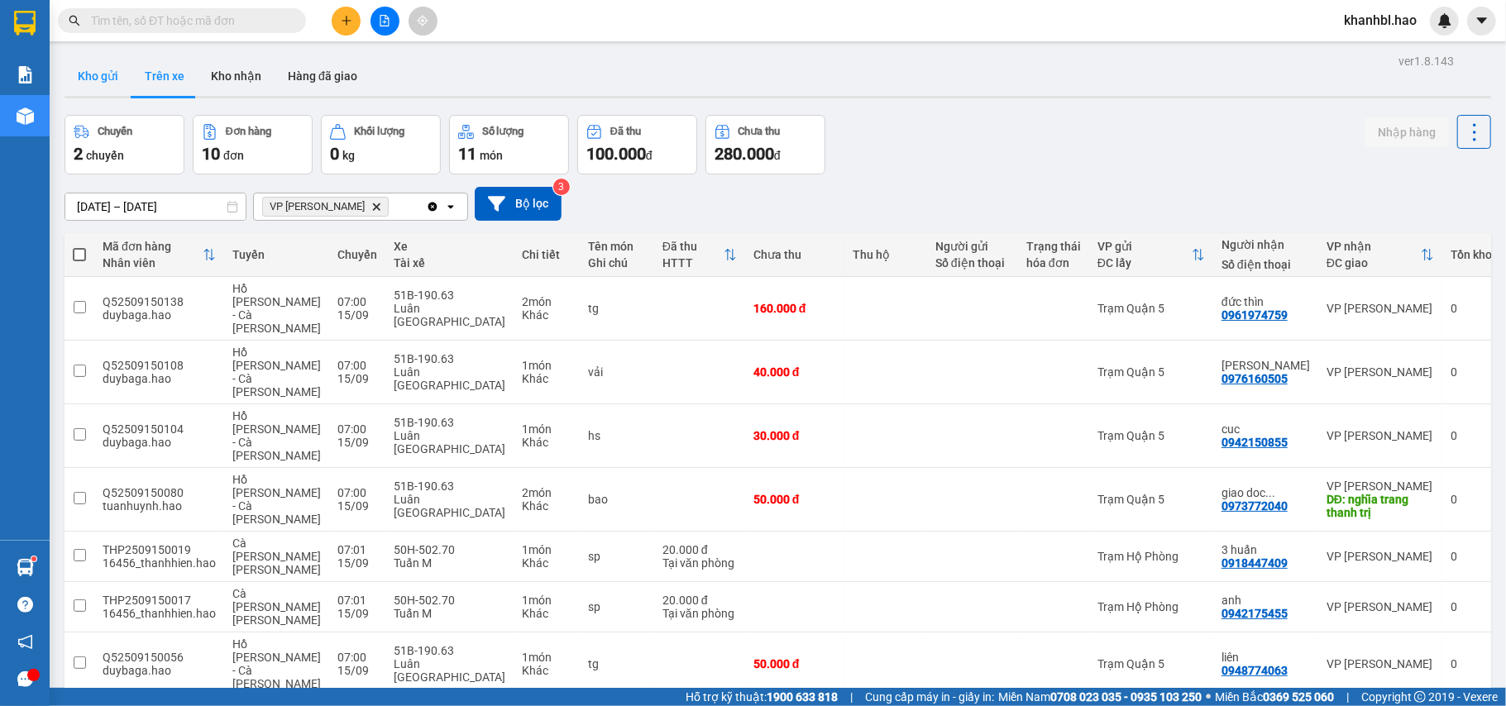
click at [103, 68] on button "Kho gửi" at bounding box center [98, 76] width 67 height 40
click at [104, 68] on button "Kho gửi" at bounding box center [98, 76] width 67 height 40
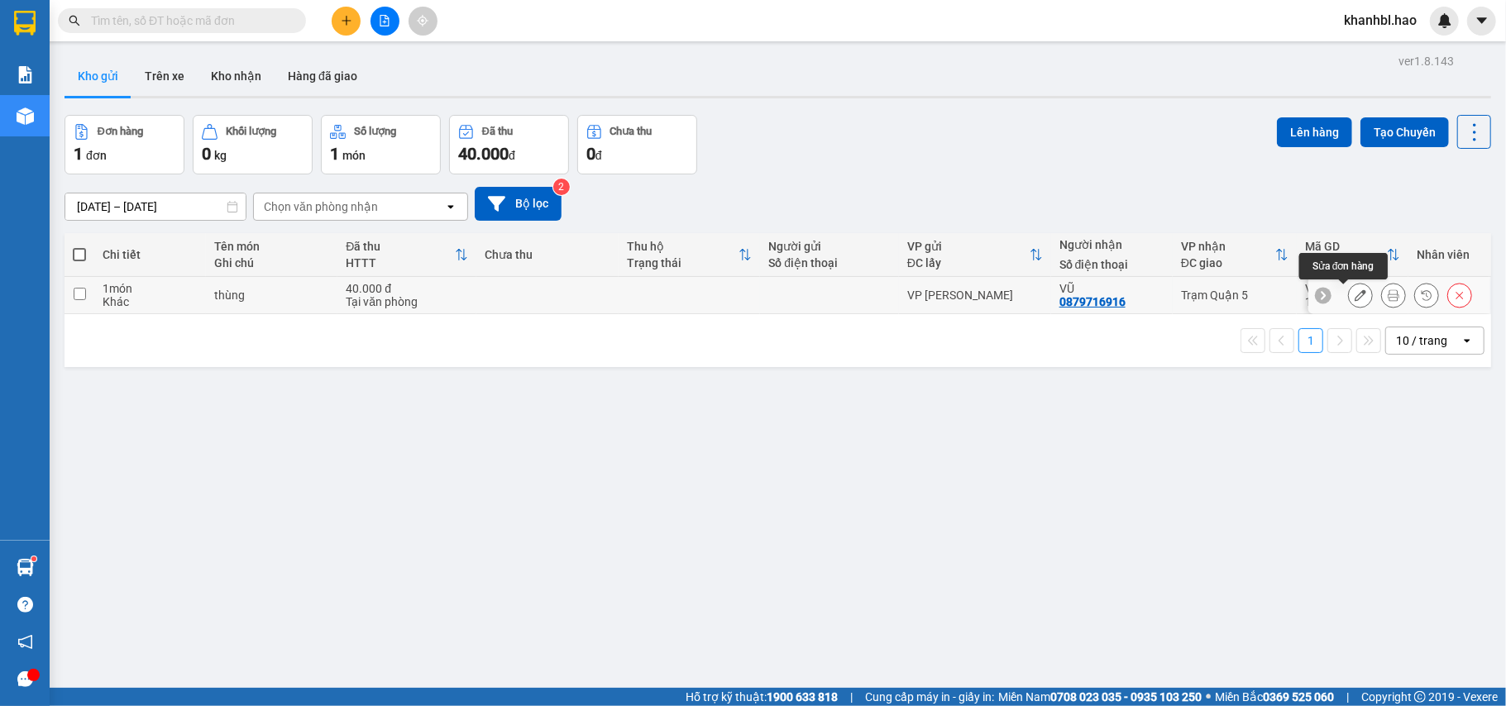
click at [1352, 294] on button at bounding box center [1360, 295] width 23 height 29
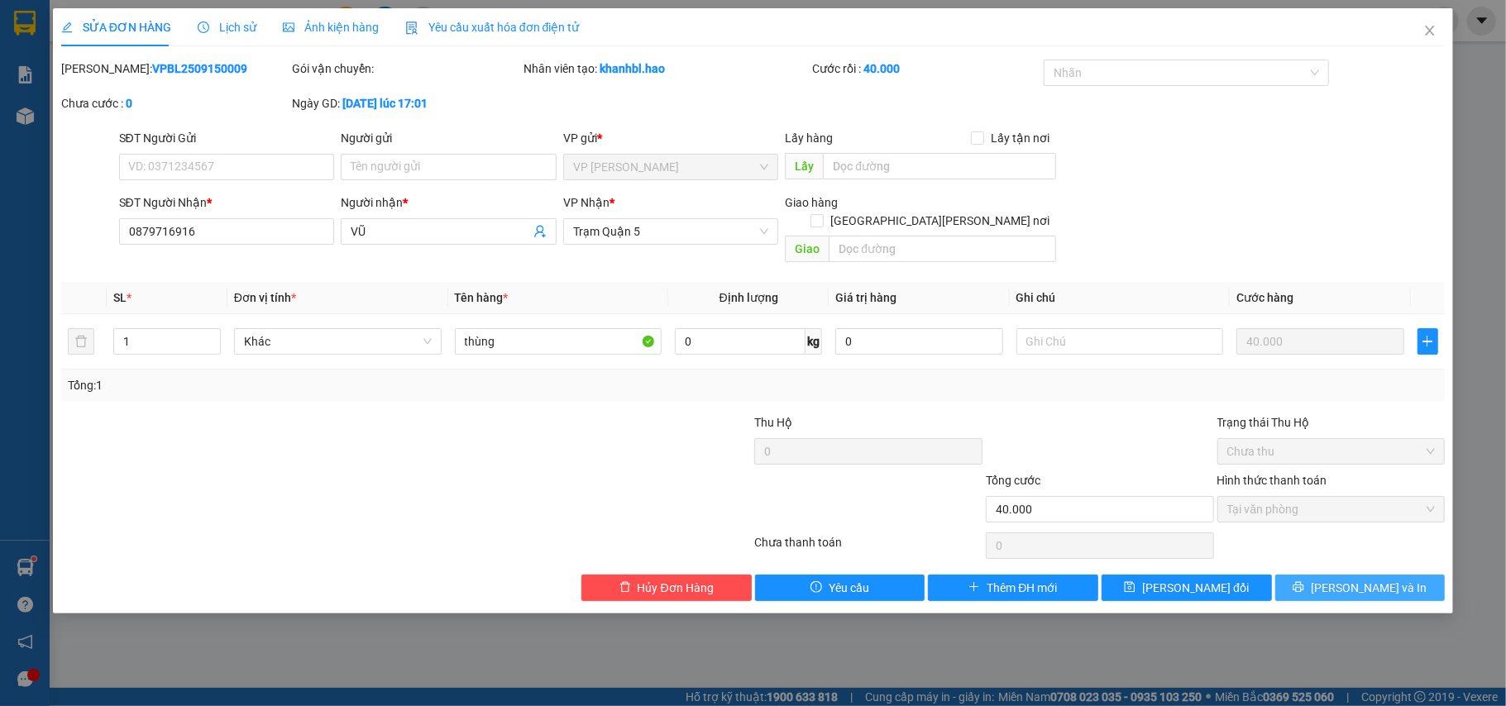
click at [1304, 581] on icon "printer" at bounding box center [1299, 587] width 12 height 12
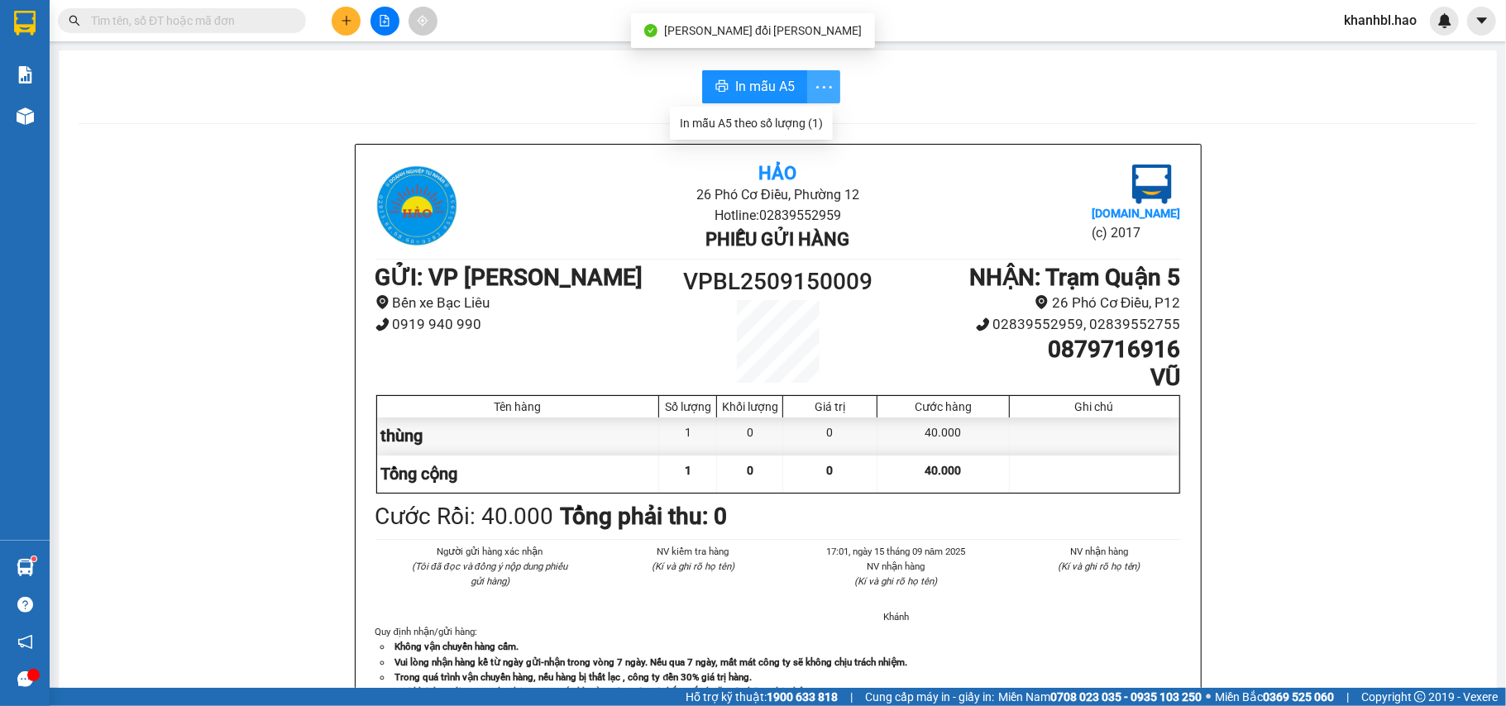
click at [814, 86] on icon "more" at bounding box center [824, 87] width 21 height 21
click at [759, 84] on span "In mẫu A5" at bounding box center [765, 86] width 60 height 21
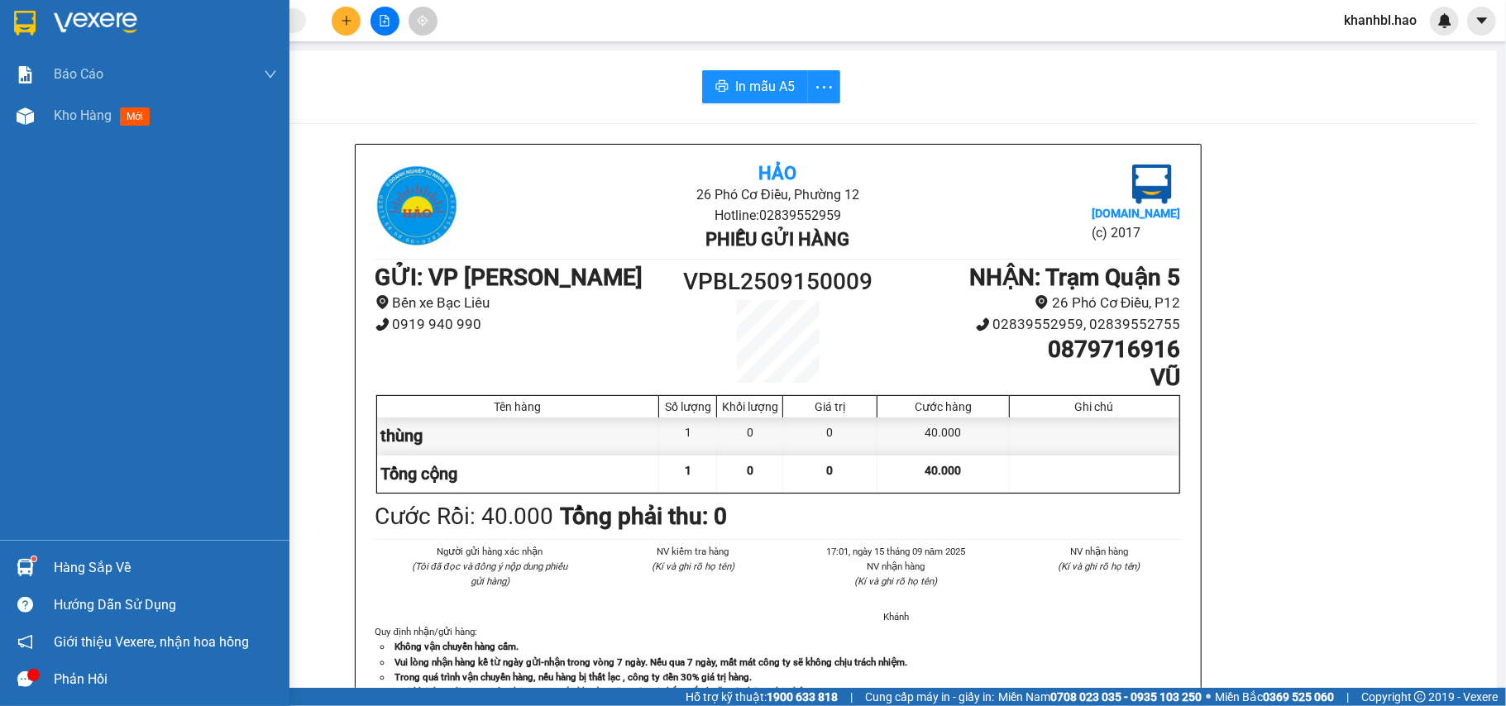
click at [26, 36] on div at bounding box center [145, 27] width 290 height 54
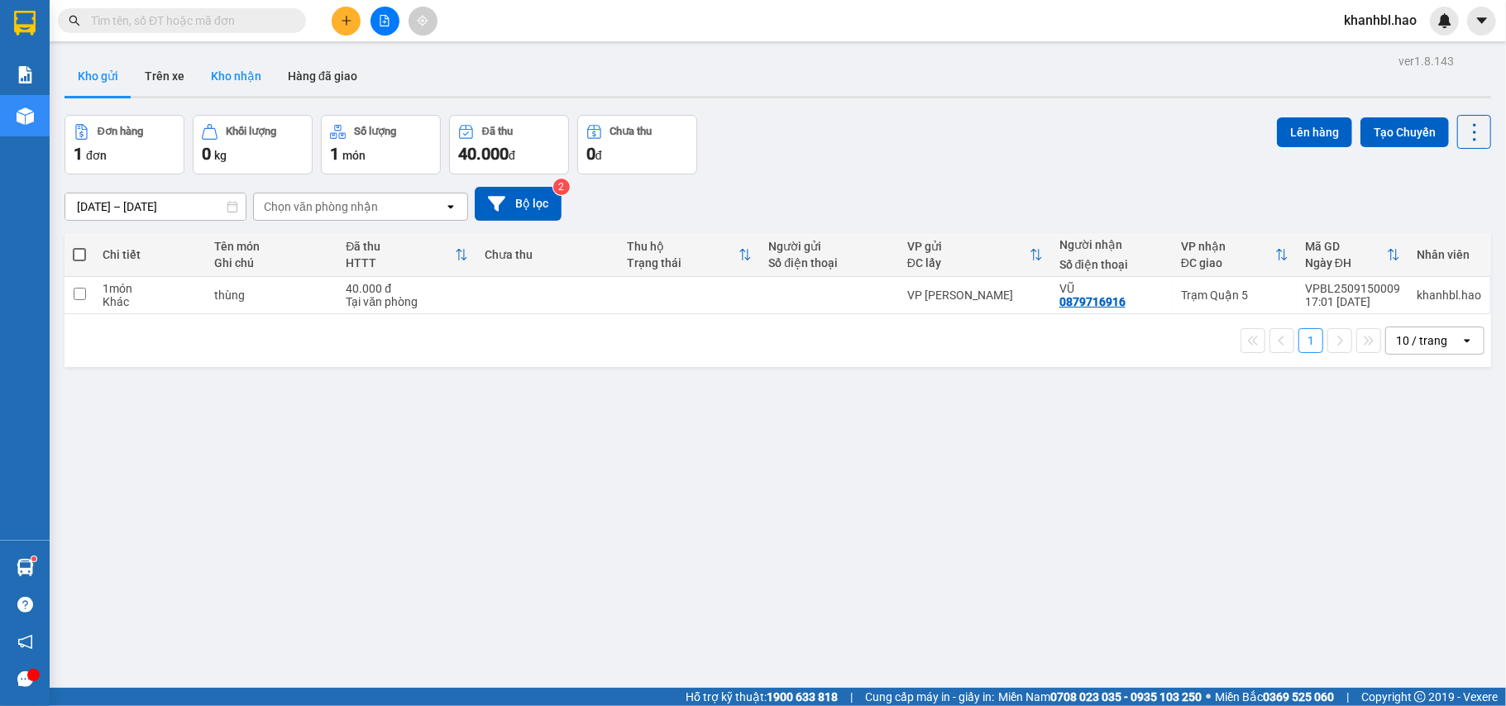
click at [242, 78] on button "Kho nhận" at bounding box center [236, 76] width 77 height 40
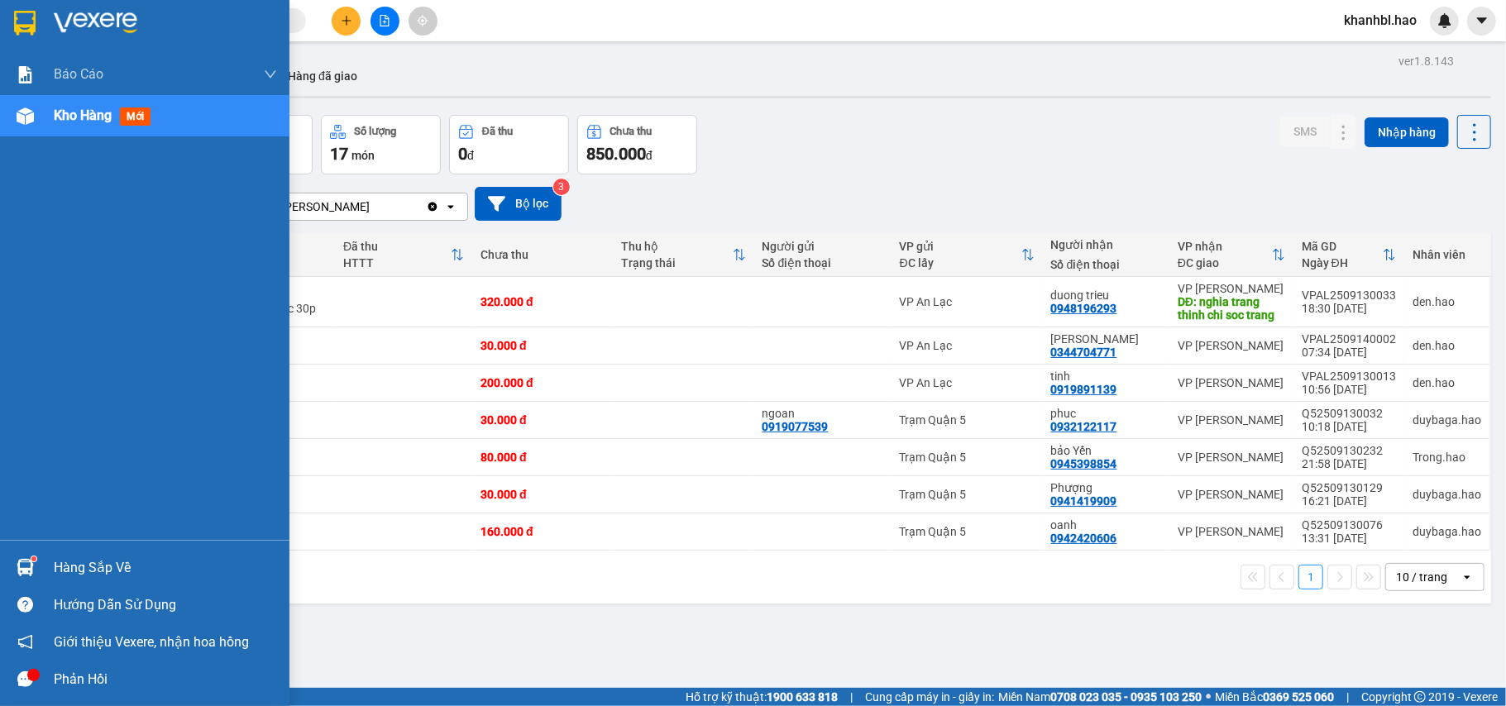
click at [33, 24] on img at bounding box center [25, 23] width 22 height 25
click at [45, 20] on div at bounding box center [145, 27] width 290 height 54
click at [31, 21] on img at bounding box center [25, 23] width 22 height 25
